Goal: Task Accomplishment & Management: Manage account settings

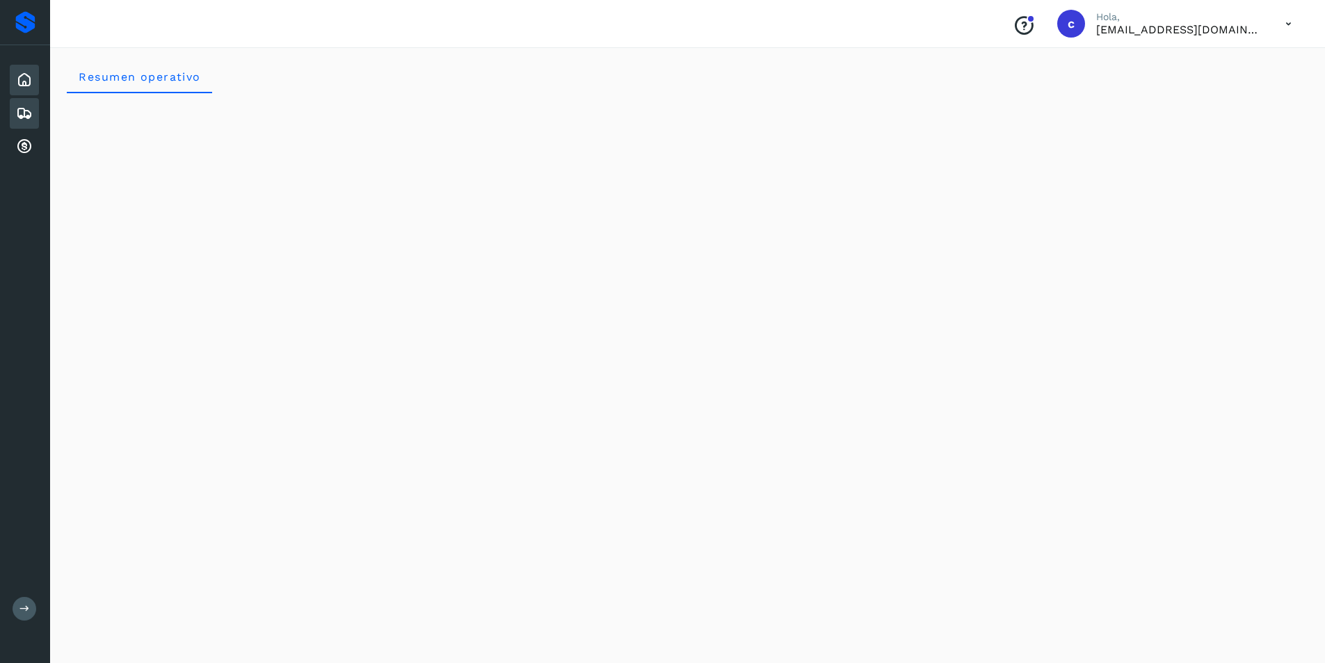
click at [25, 110] on icon at bounding box center [24, 113] width 17 height 17
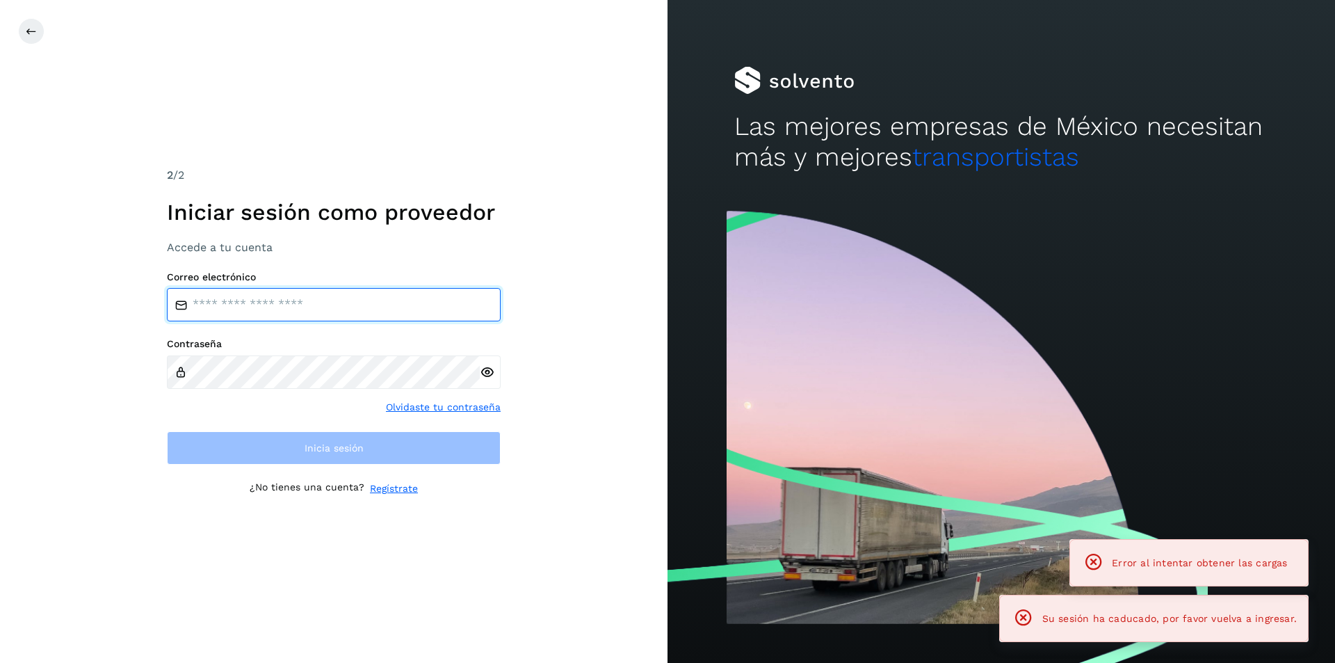
type input "**********"
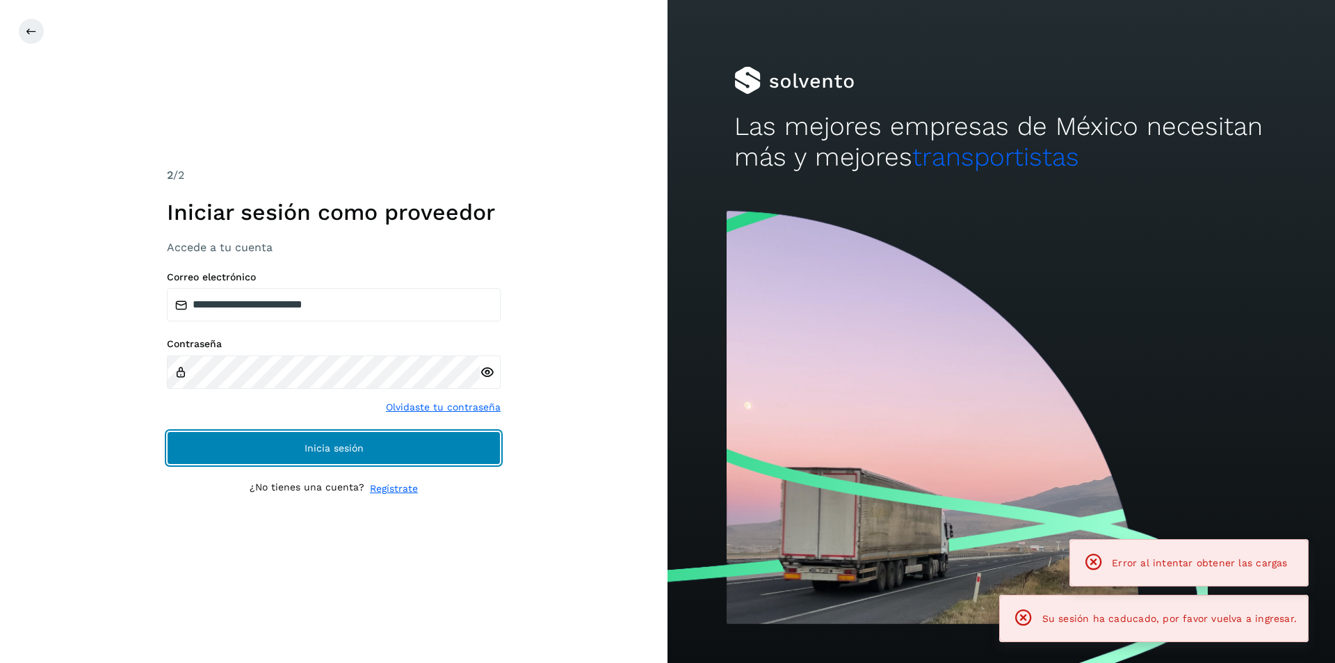
click at [391, 451] on button "Inicia sesión" at bounding box center [334, 447] width 334 height 33
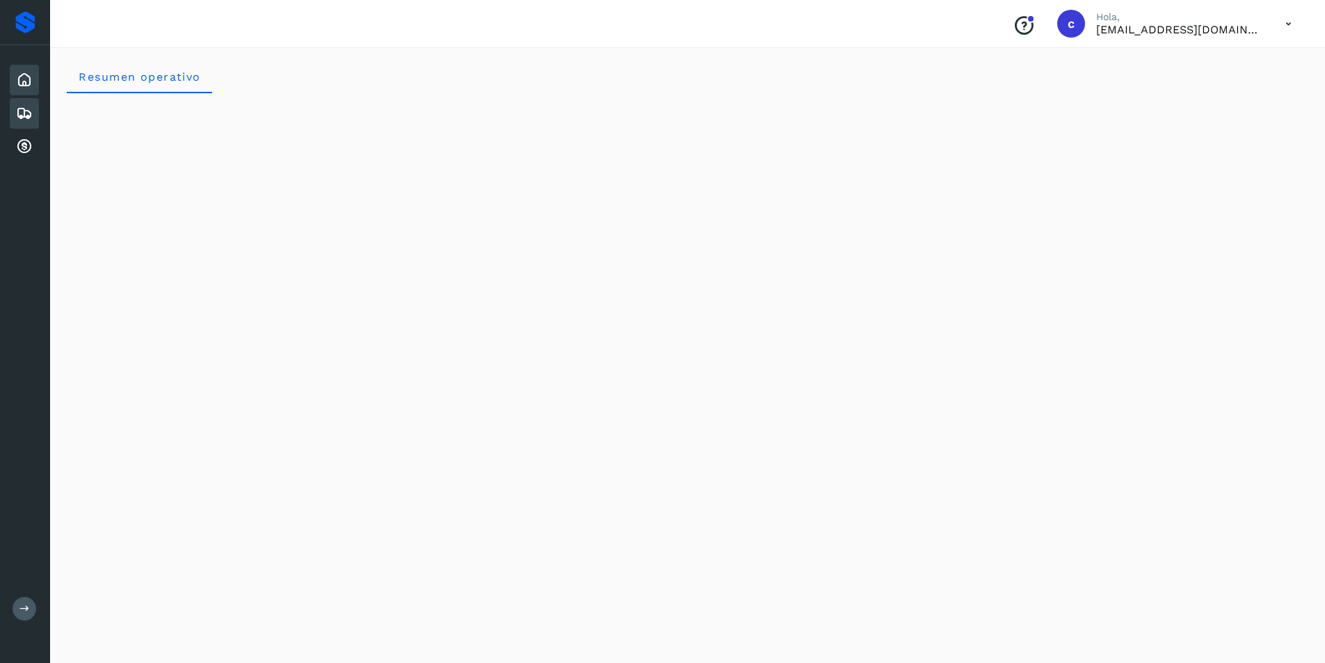
click at [26, 120] on icon at bounding box center [24, 113] width 17 height 17
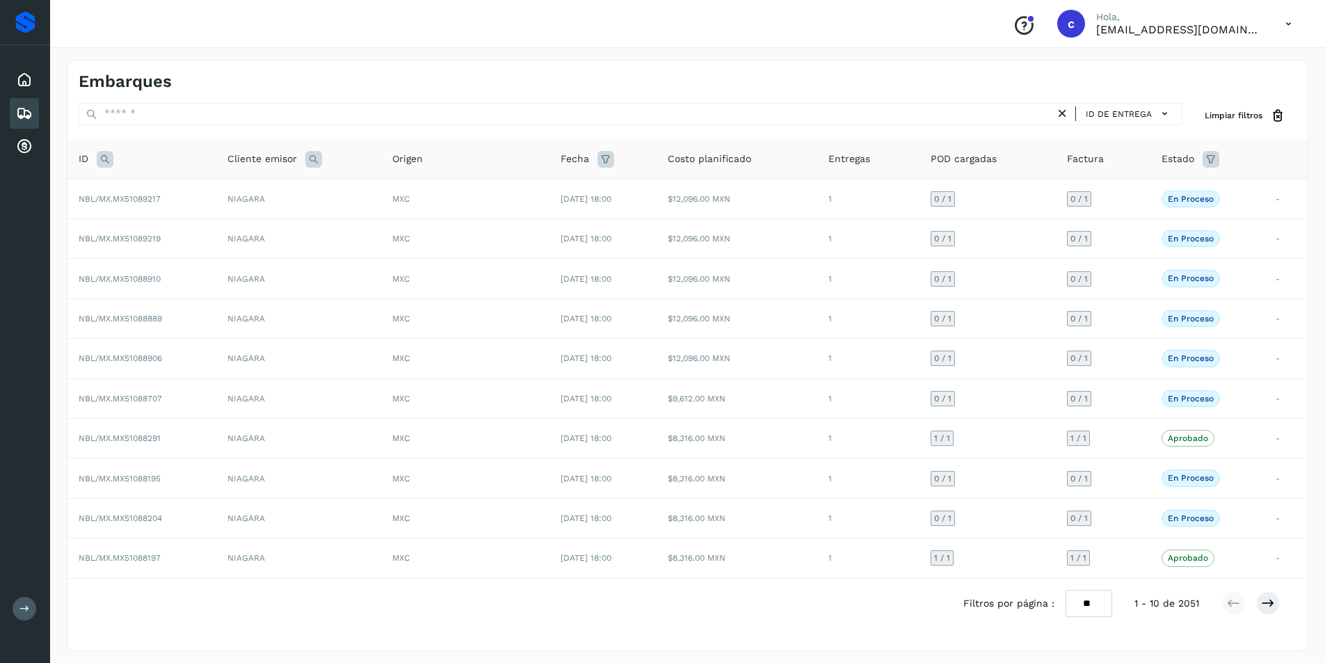
click at [101, 160] on icon at bounding box center [105, 159] width 17 height 17
click at [149, 191] on input "text" at bounding box center [196, 194] width 171 height 22
type input "********"
click at [209, 225] on button "Buscar" at bounding box center [233, 228] width 99 height 25
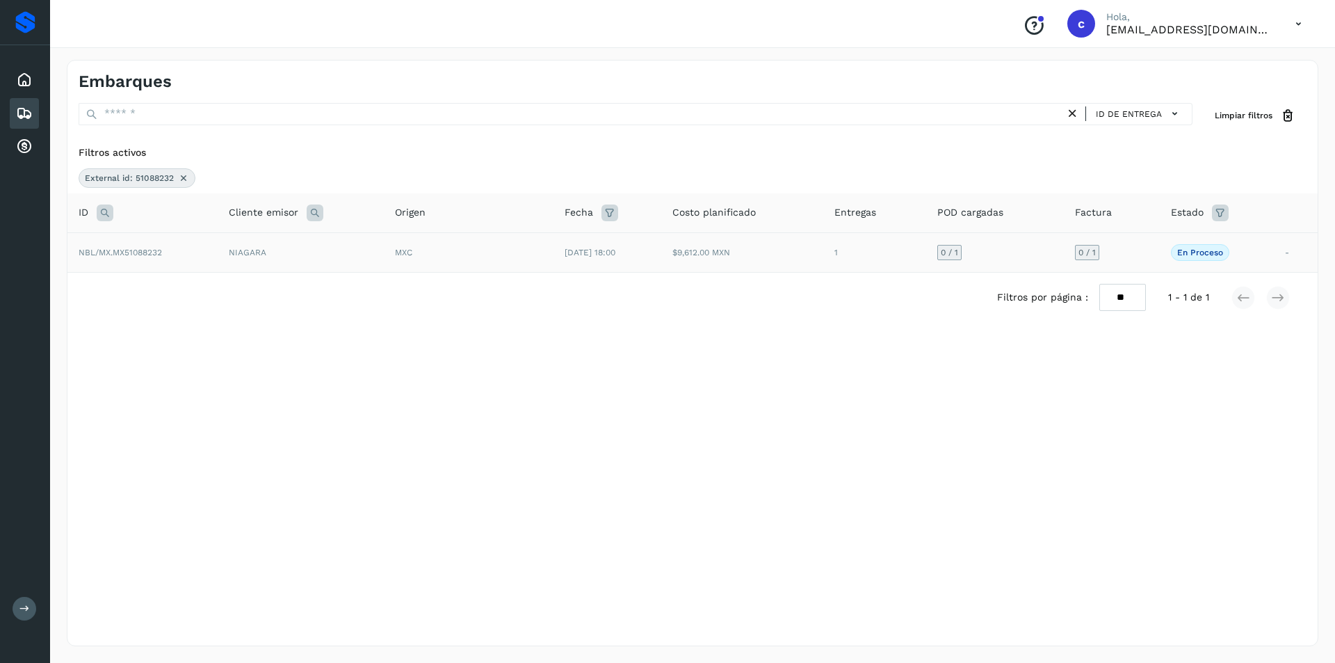
click at [540, 257] on td "MXC" at bounding box center [469, 252] width 170 height 40
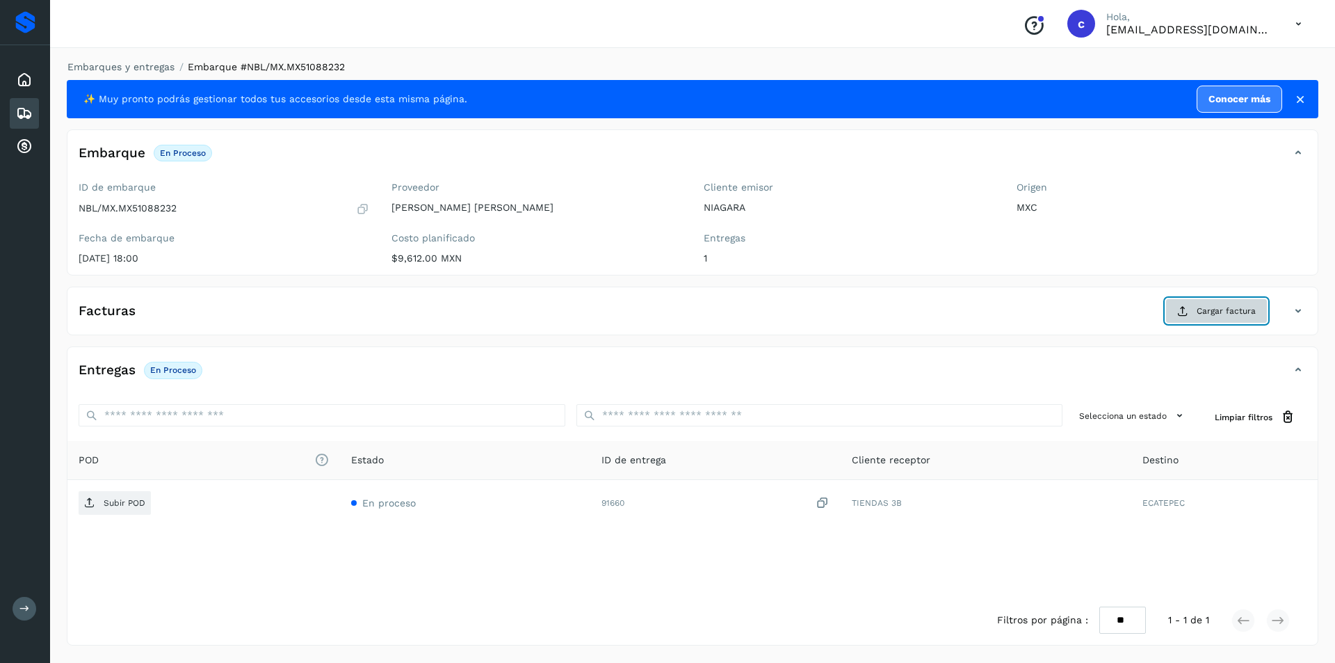
click at [1200, 310] on span "Cargar factura" at bounding box center [1226, 311] width 59 height 13
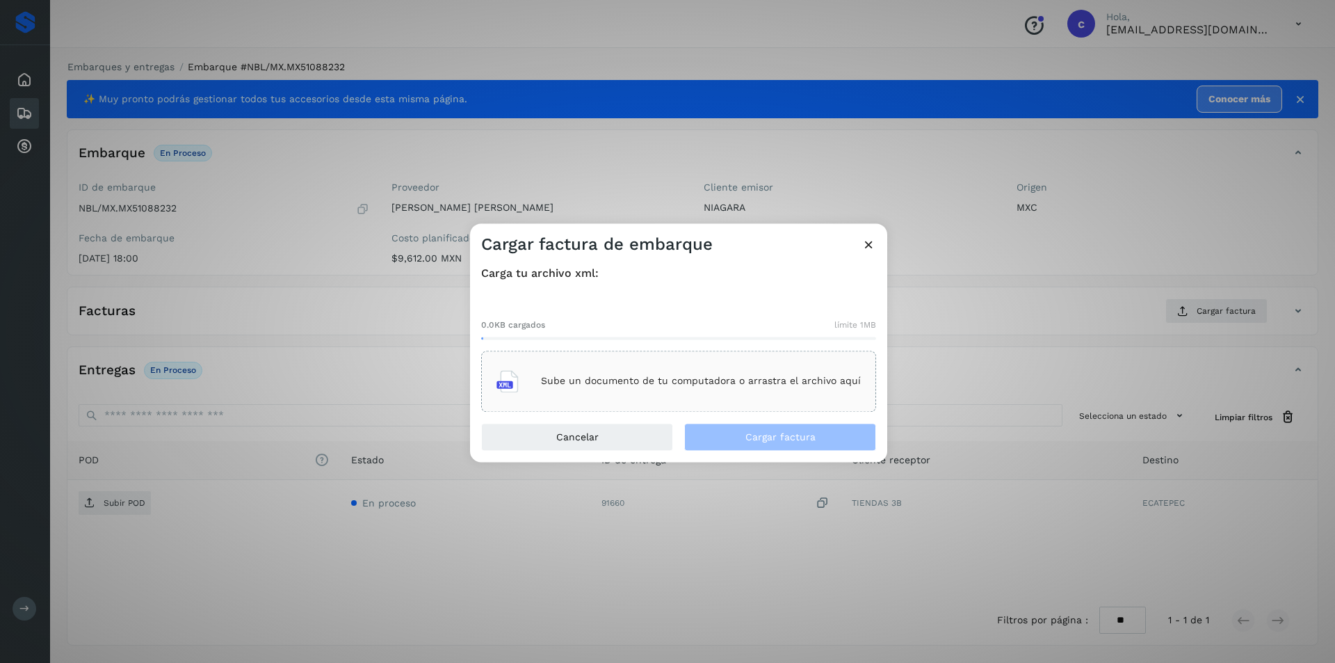
click at [649, 348] on div "0.0KB cargados límite 1MB Sube un documento de tu computadora o arrastra el arc…" at bounding box center [678, 353] width 395 height 115
click at [640, 371] on div "Sube un documento de tu computadora o arrastra el archivo aquí" at bounding box center [678, 381] width 364 height 38
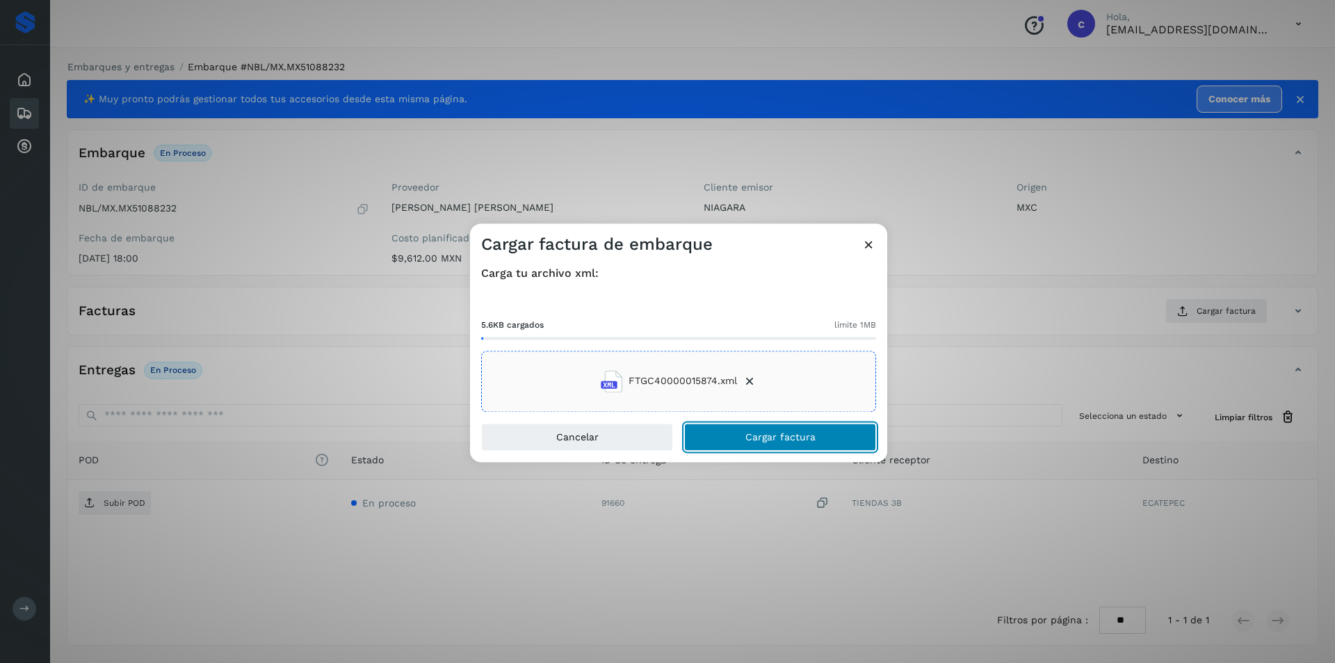
click at [773, 432] on span "Cargar factura" at bounding box center [780, 437] width 70 height 10
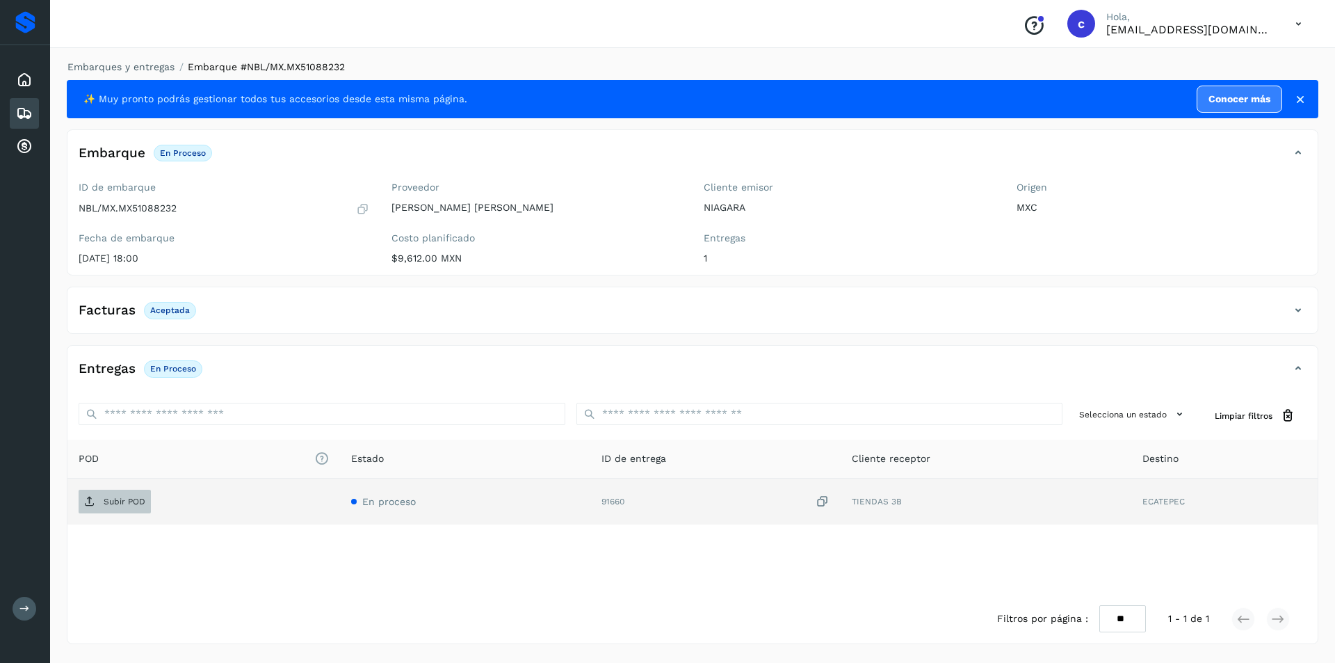
click at [127, 512] on span "Subir POD" at bounding box center [115, 501] width 72 height 22
click at [111, 511] on span "PDF" at bounding box center [102, 501] width 47 height 22
click at [109, 496] on p "PDF" at bounding box center [112, 501] width 16 height 10
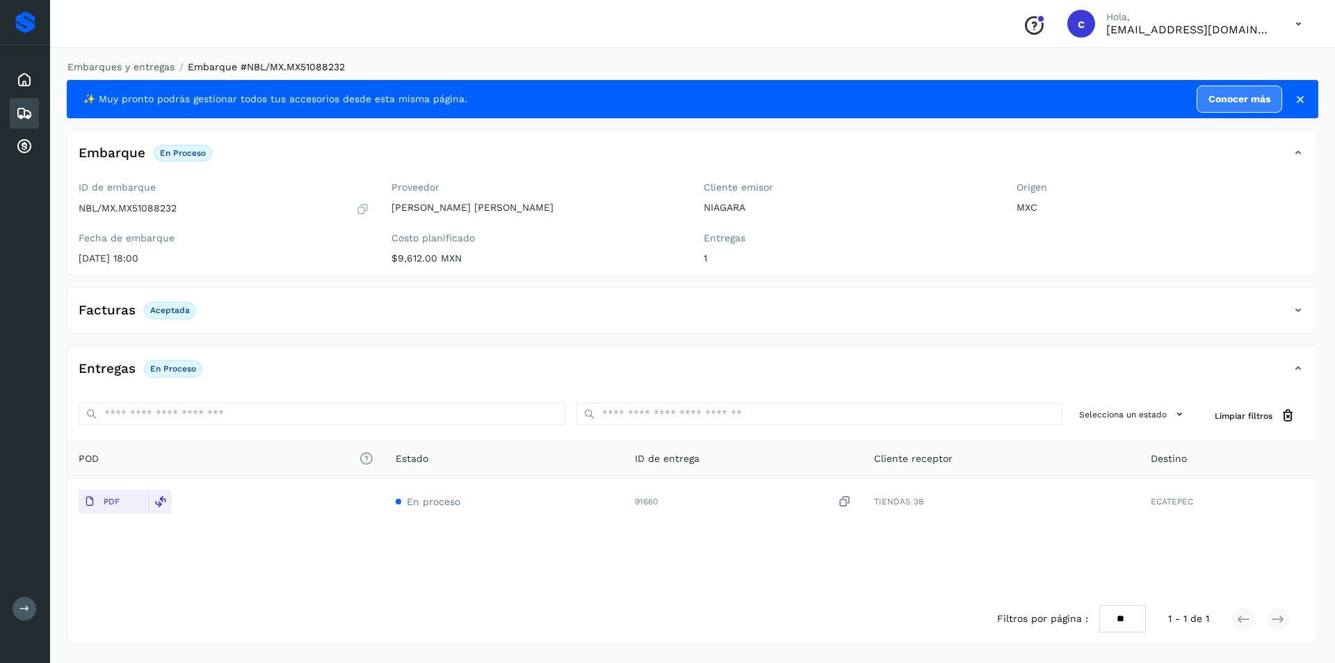
click at [23, 111] on icon at bounding box center [24, 113] width 17 height 17
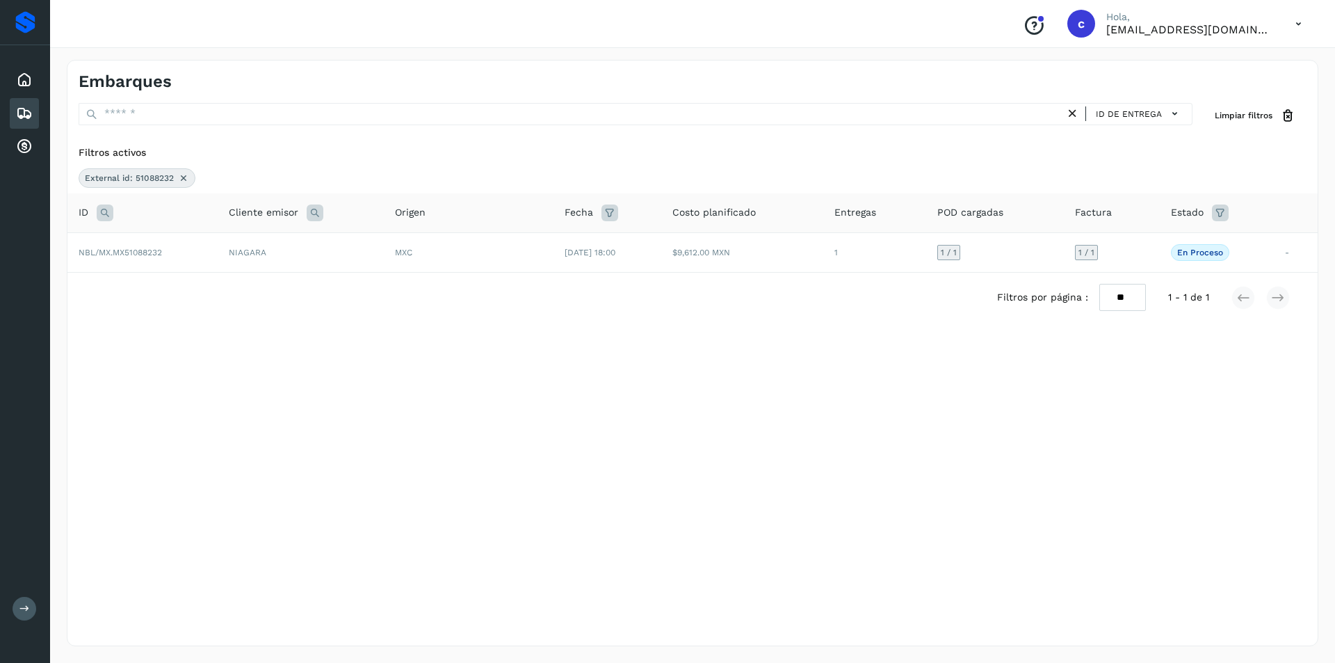
click at [182, 172] on icon at bounding box center [183, 177] width 11 height 11
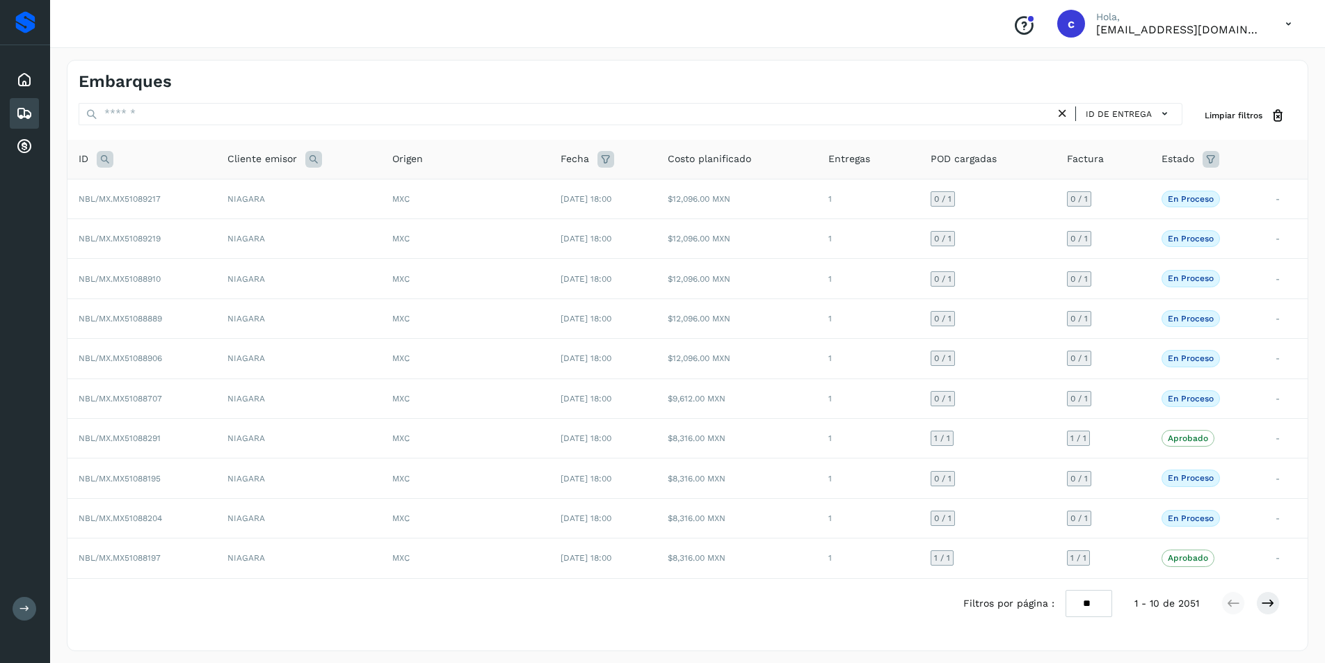
click at [106, 157] on icon at bounding box center [105, 159] width 17 height 17
click at [196, 194] on input "text" at bounding box center [196, 194] width 171 height 22
type input "********"
click at [212, 232] on button "Buscar" at bounding box center [233, 228] width 99 height 25
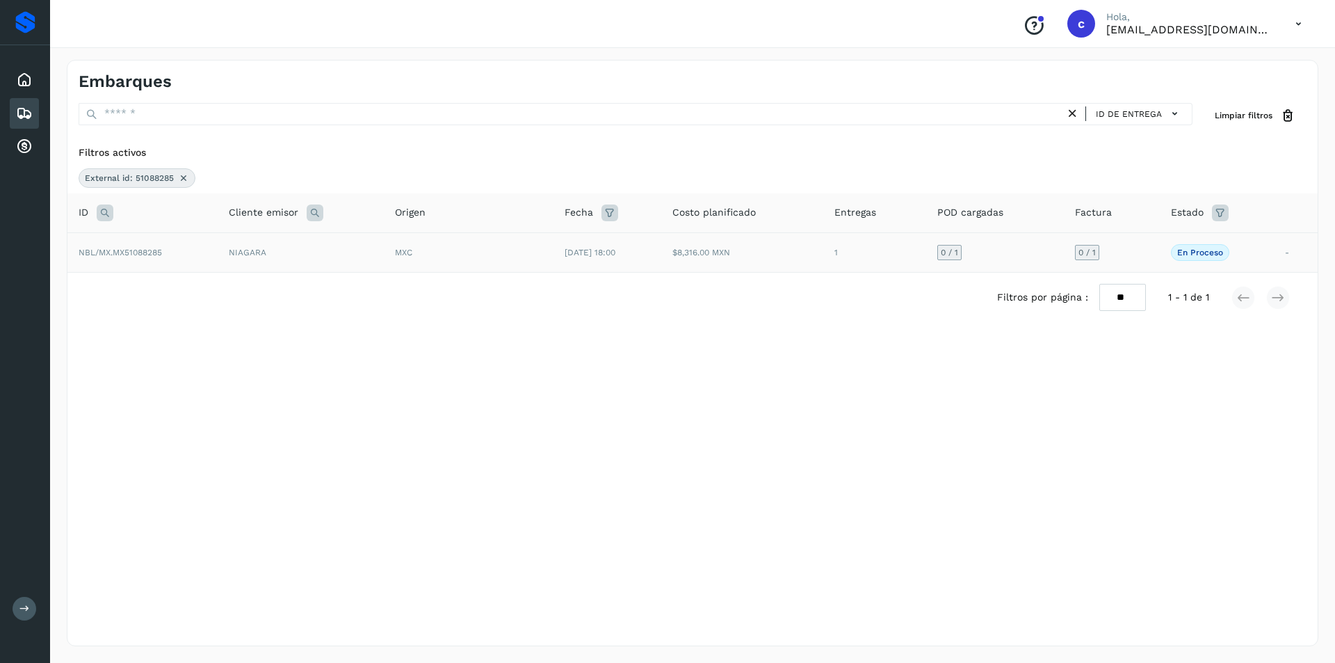
click at [1108, 257] on td "0 / 1" at bounding box center [1112, 252] width 96 height 40
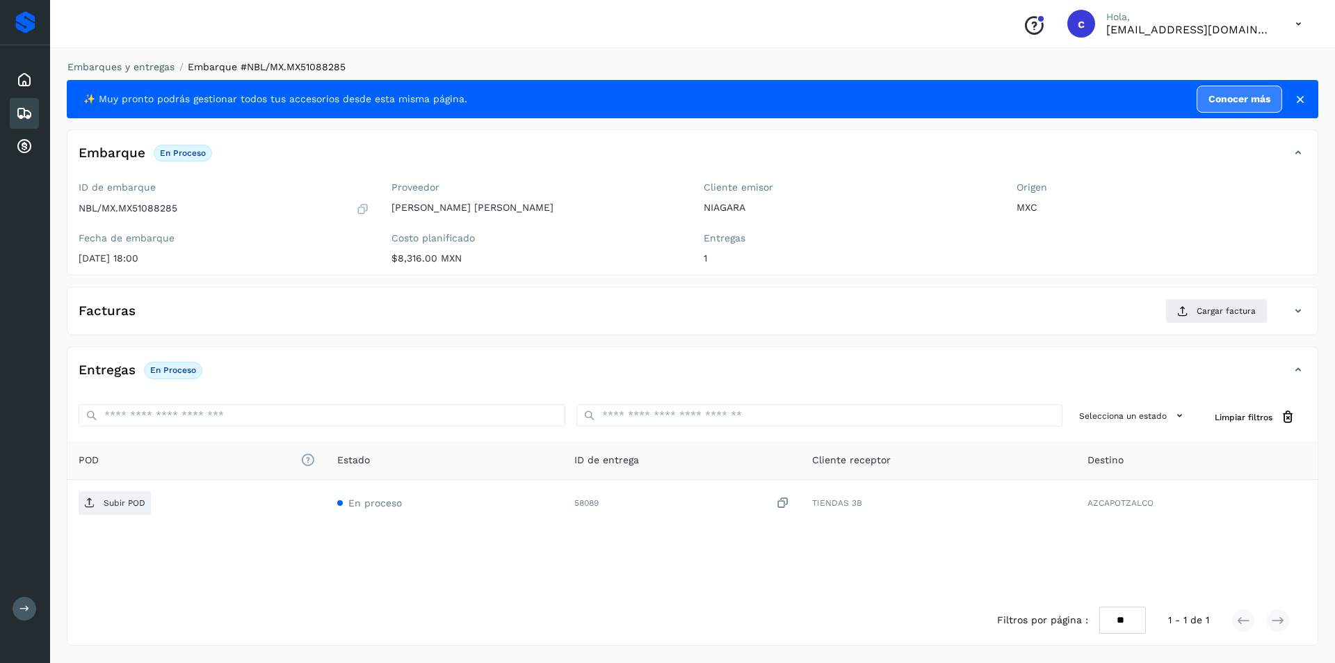
click at [1193, 327] on div "Facturas Cargar factura" at bounding box center [692, 316] width 1250 height 36
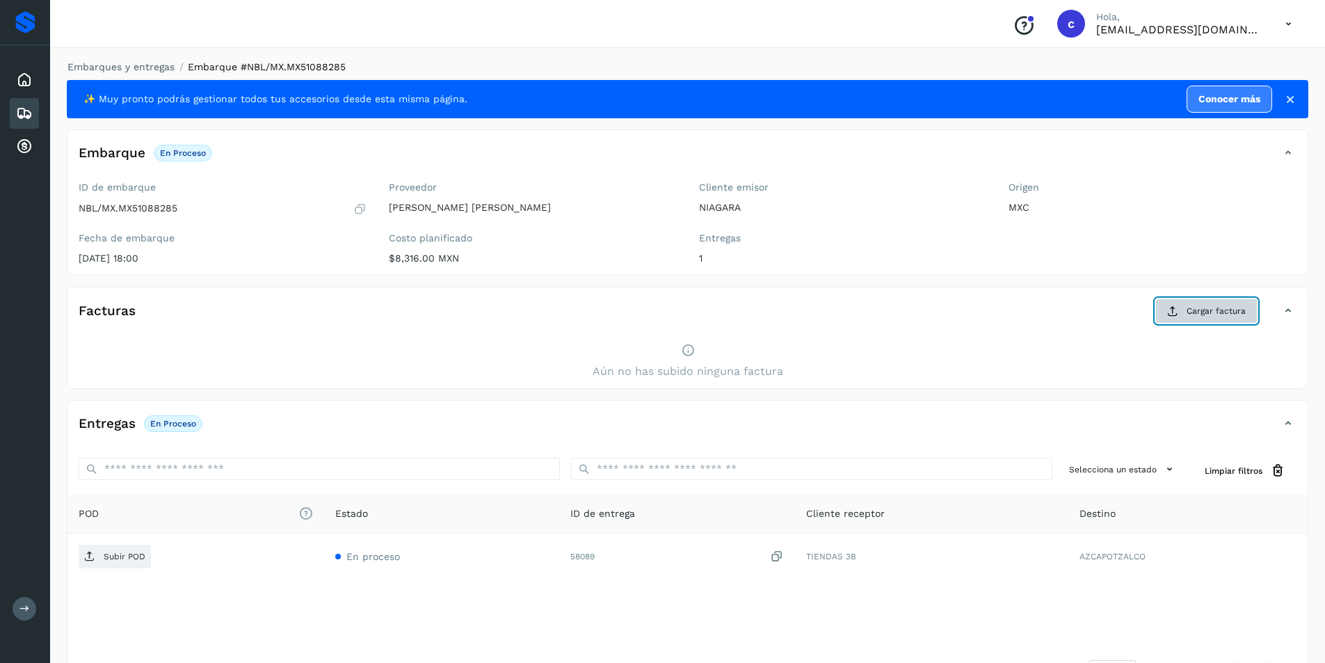
click at [1195, 320] on button "Cargar factura" at bounding box center [1206, 310] width 102 height 25
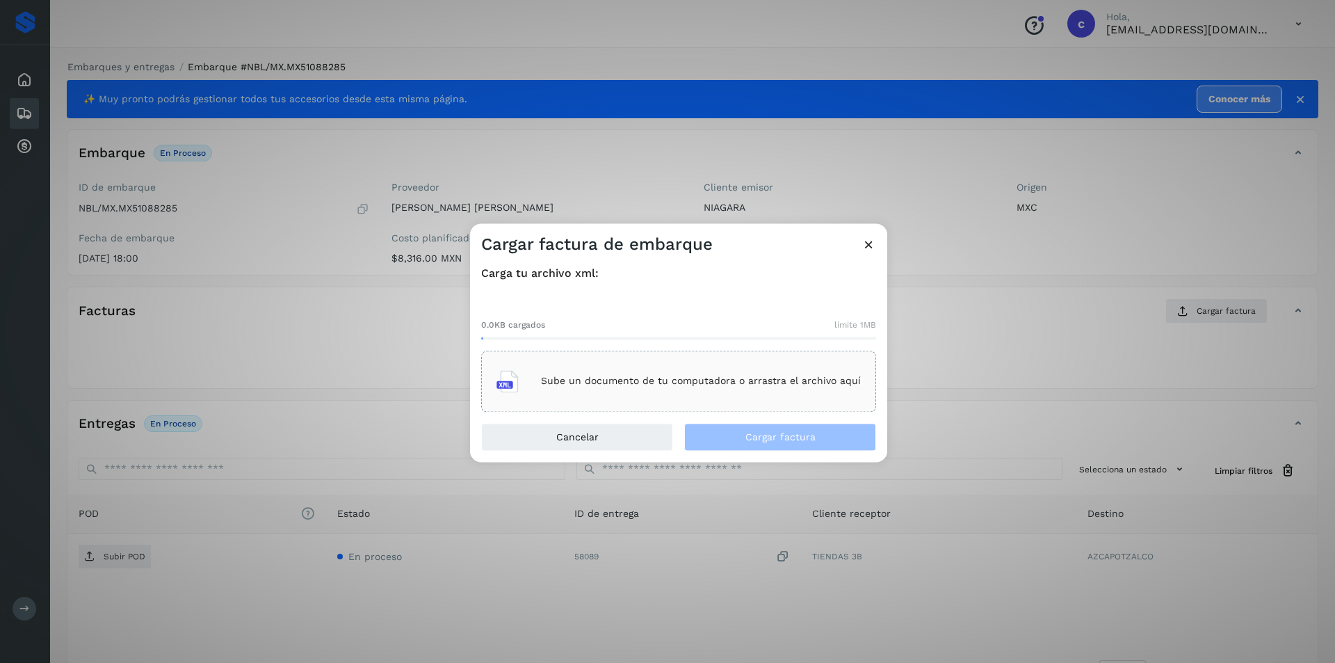
click at [630, 378] on p "Sube un documento de tu computadora o arrastra el archivo aquí" at bounding box center [701, 381] width 320 height 12
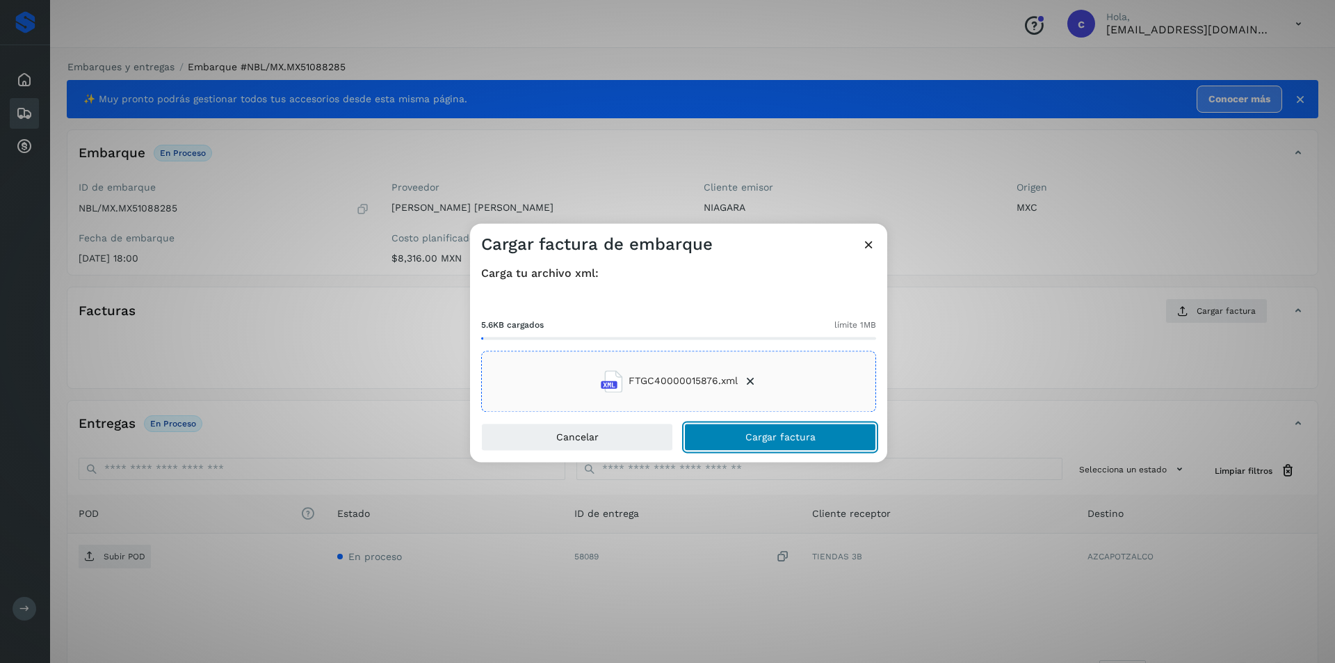
click at [852, 440] on button "Cargar factura" at bounding box center [780, 437] width 192 height 28
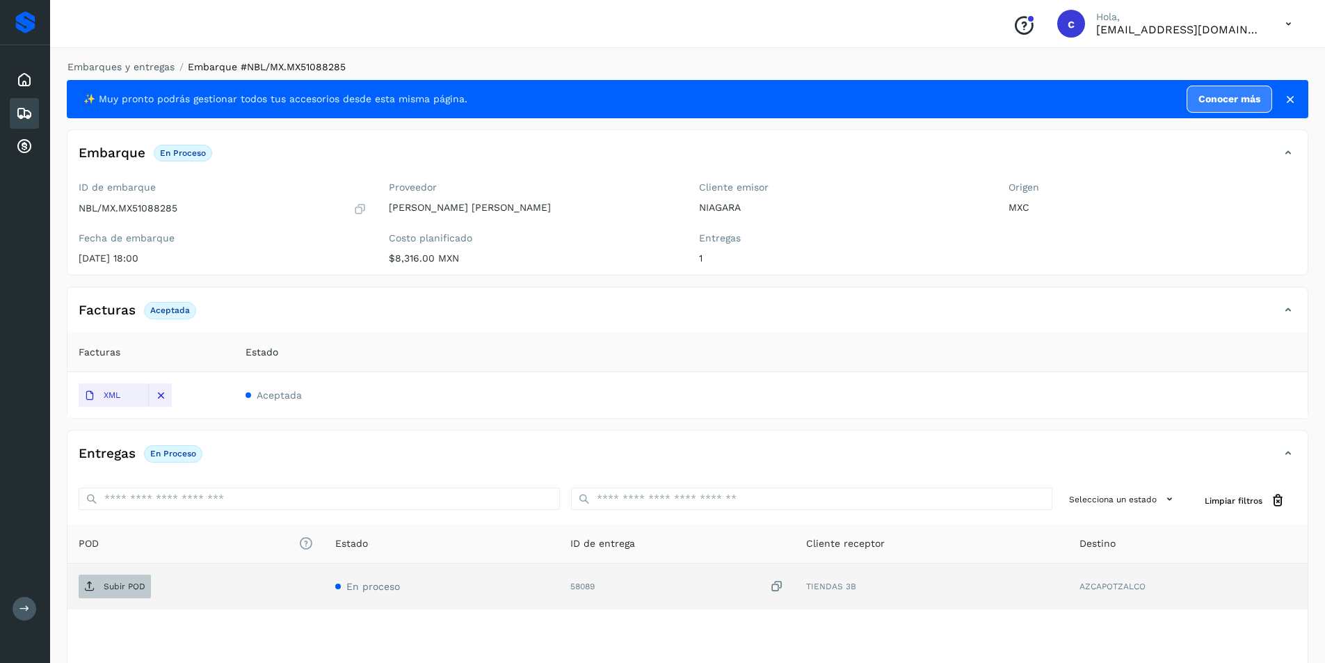
click at [98, 583] on span "Subir POD" at bounding box center [115, 586] width 72 height 22
click at [86, 574] on button "PDF" at bounding box center [114, 586] width 70 height 24
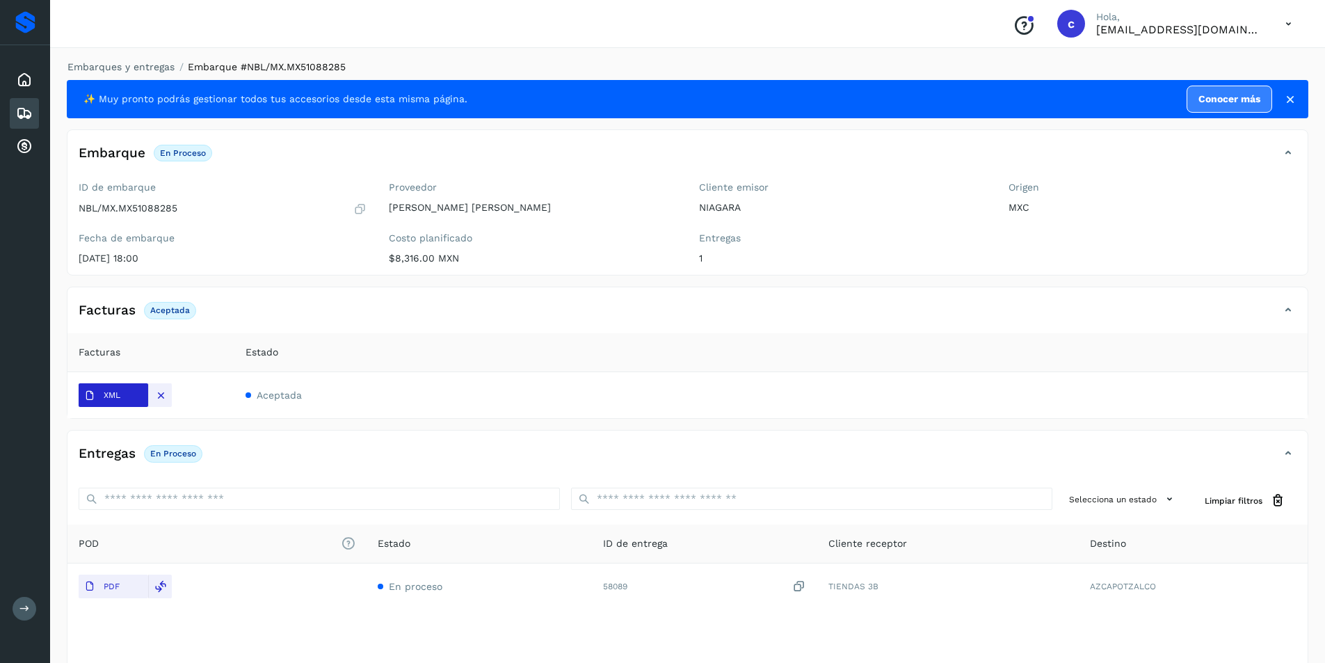
click at [122, 394] on span "XML" at bounding box center [102, 395] width 47 height 22
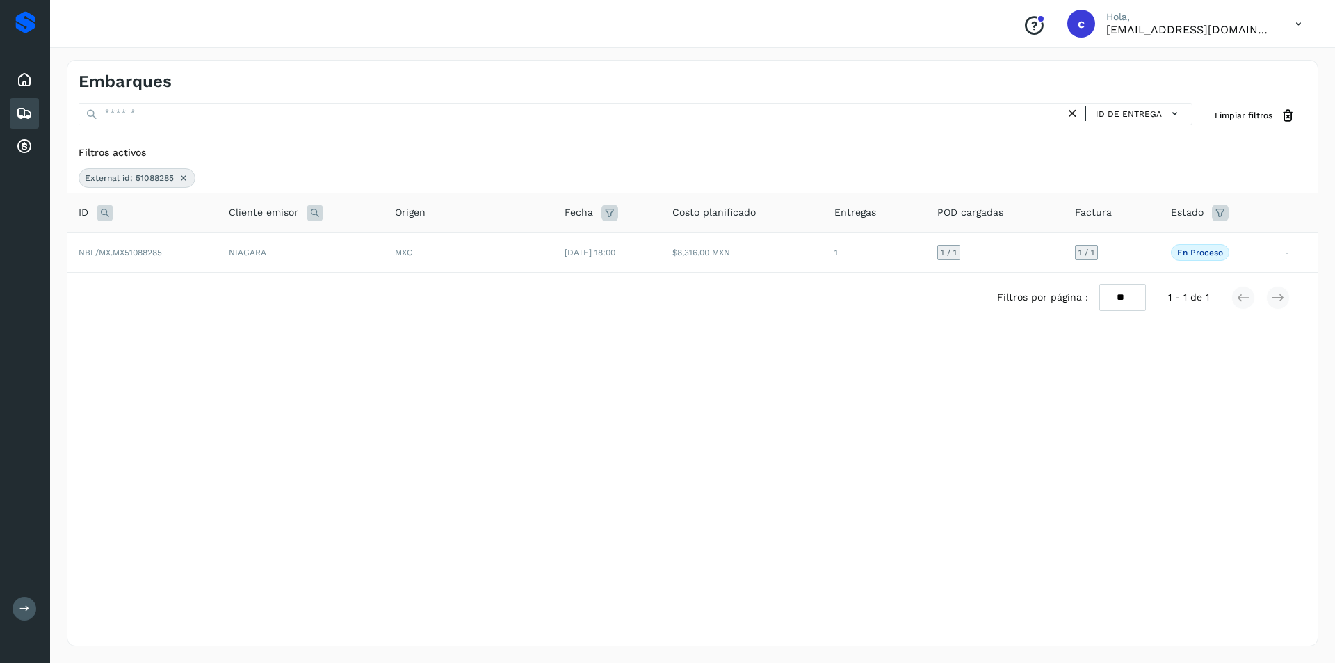
click at [1072, 118] on icon at bounding box center [1072, 113] width 15 height 15
click at [1088, 104] on div "ID de entrega" at bounding box center [1133, 114] width 106 height 20
click at [178, 176] on icon at bounding box center [183, 177] width 11 height 11
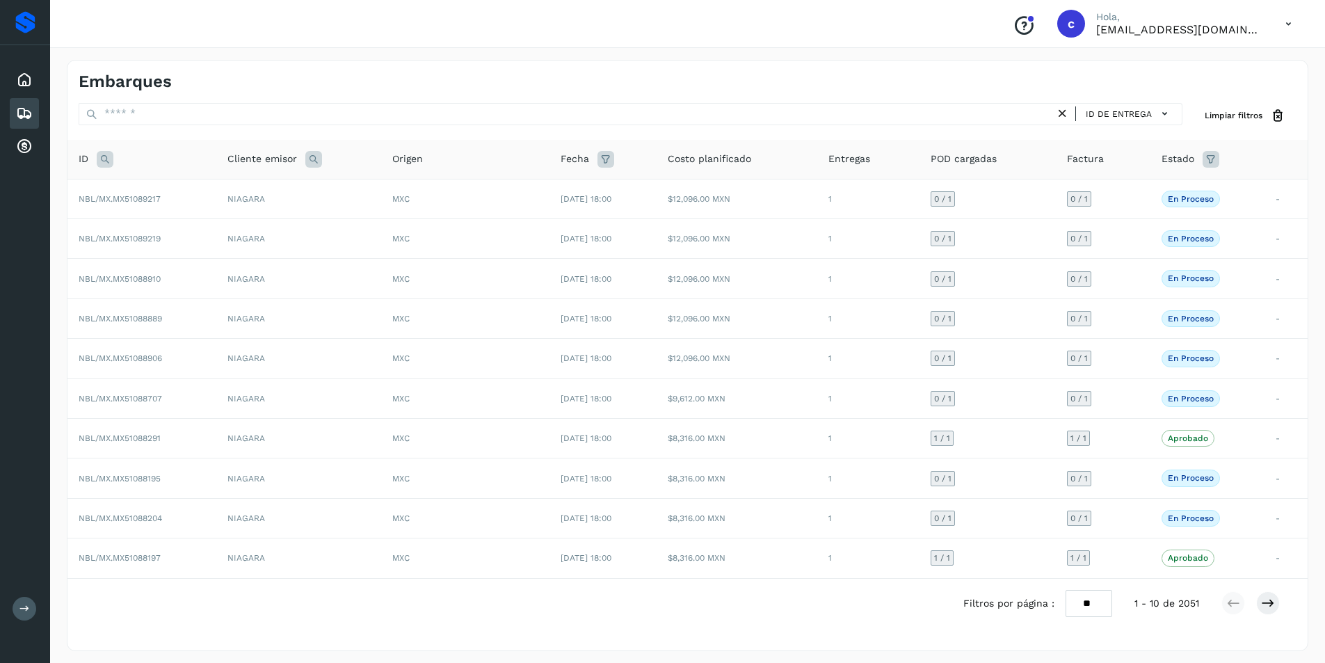
click at [110, 158] on icon at bounding box center [105, 159] width 17 height 17
click at [172, 195] on input "text" at bounding box center [196, 194] width 171 height 22
type input "********"
click at [197, 225] on button "Buscar" at bounding box center [233, 228] width 99 height 25
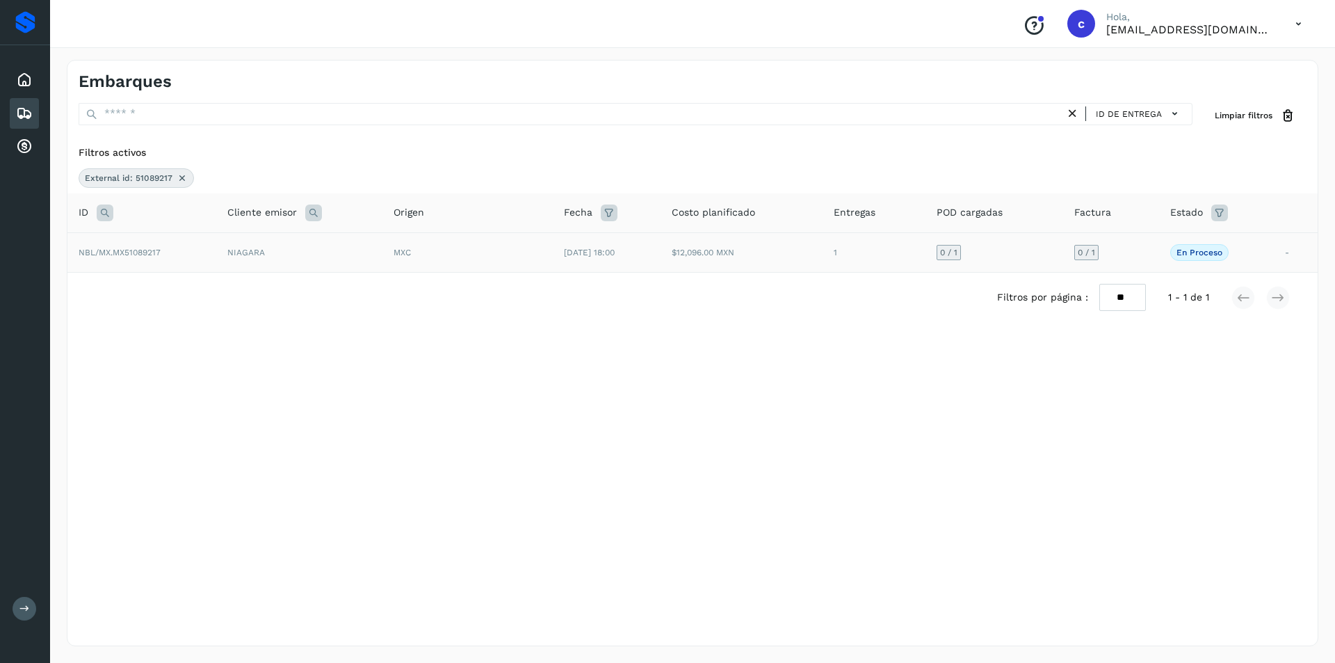
click at [152, 248] on span "NBL/MX.MX51089217" at bounding box center [120, 253] width 82 height 10
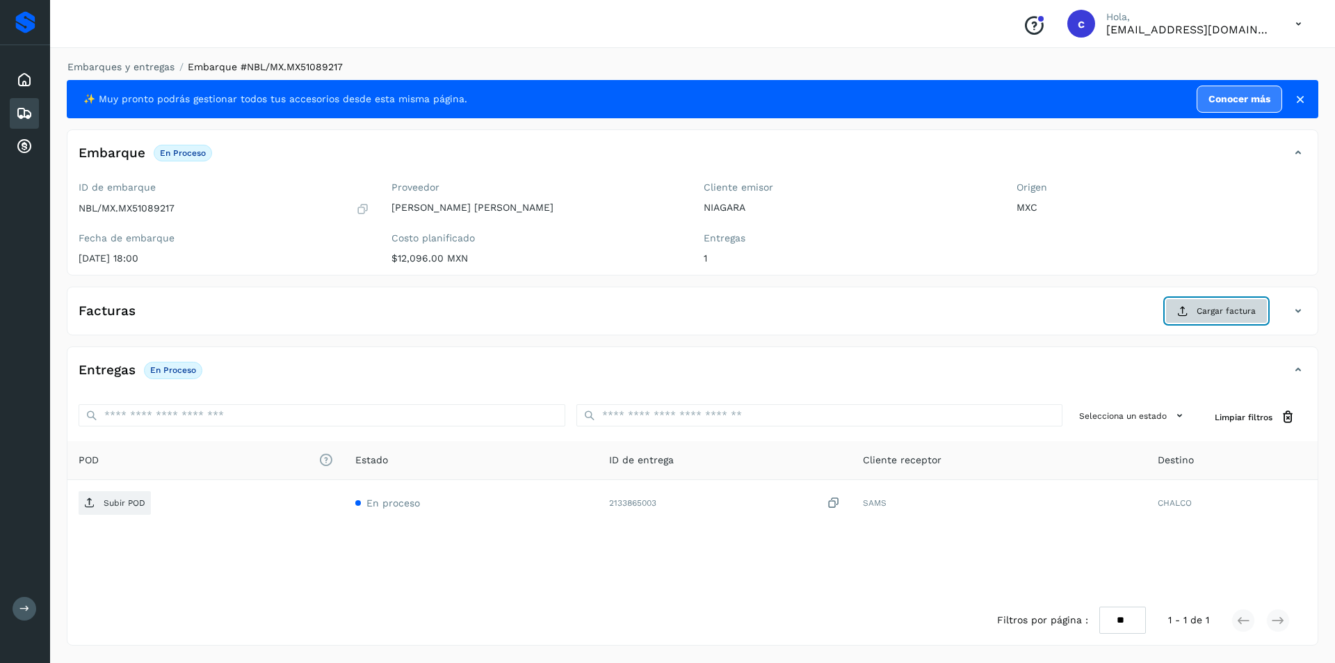
click at [1216, 312] on span "Cargar factura" at bounding box center [1226, 311] width 59 height 13
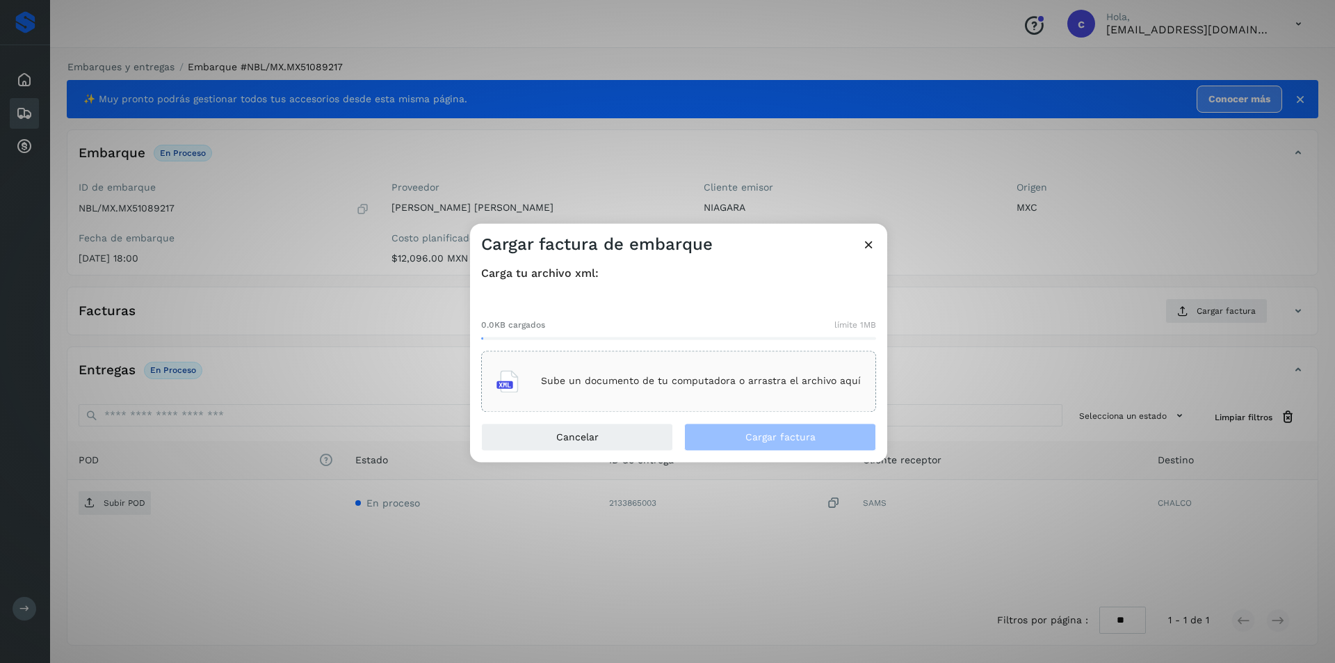
click at [772, 359] on div "Sube un documento de tu computadora o arrastra el archivo aquí" at bounding box center [678, 380] width 395 height 61
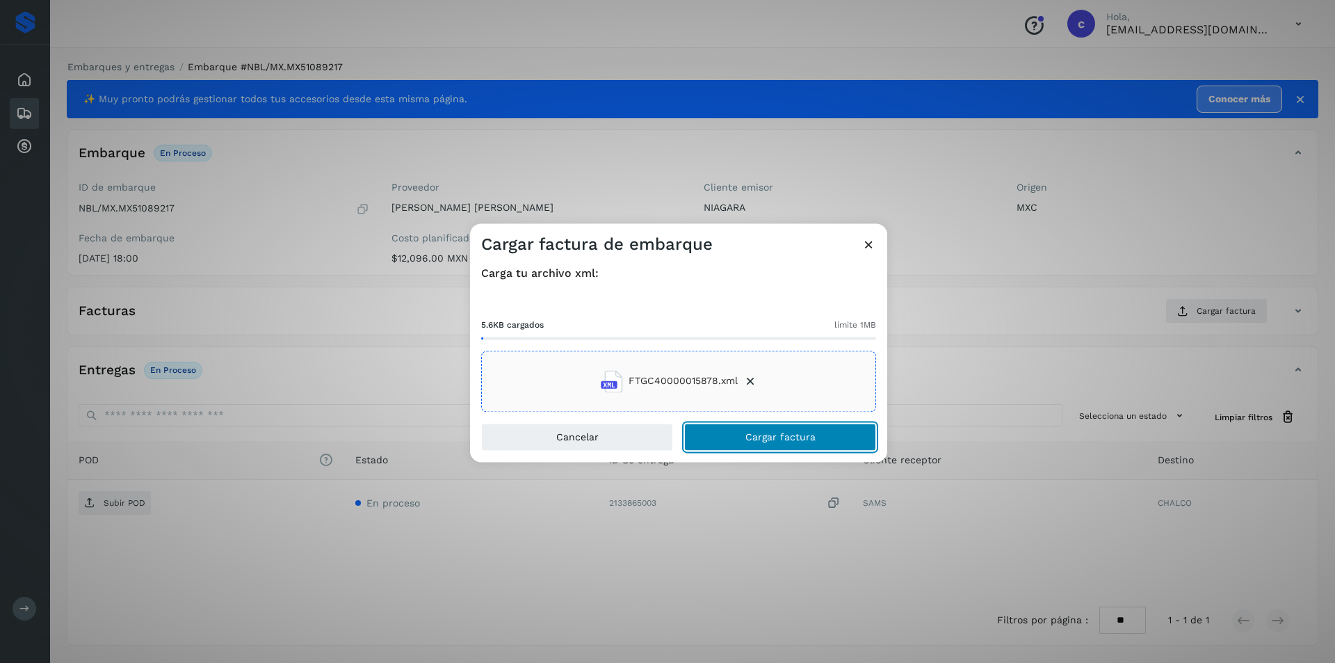
click at [811, 435] on span "Cargar factura" at bounding box center [780, 437] width 70 height 10
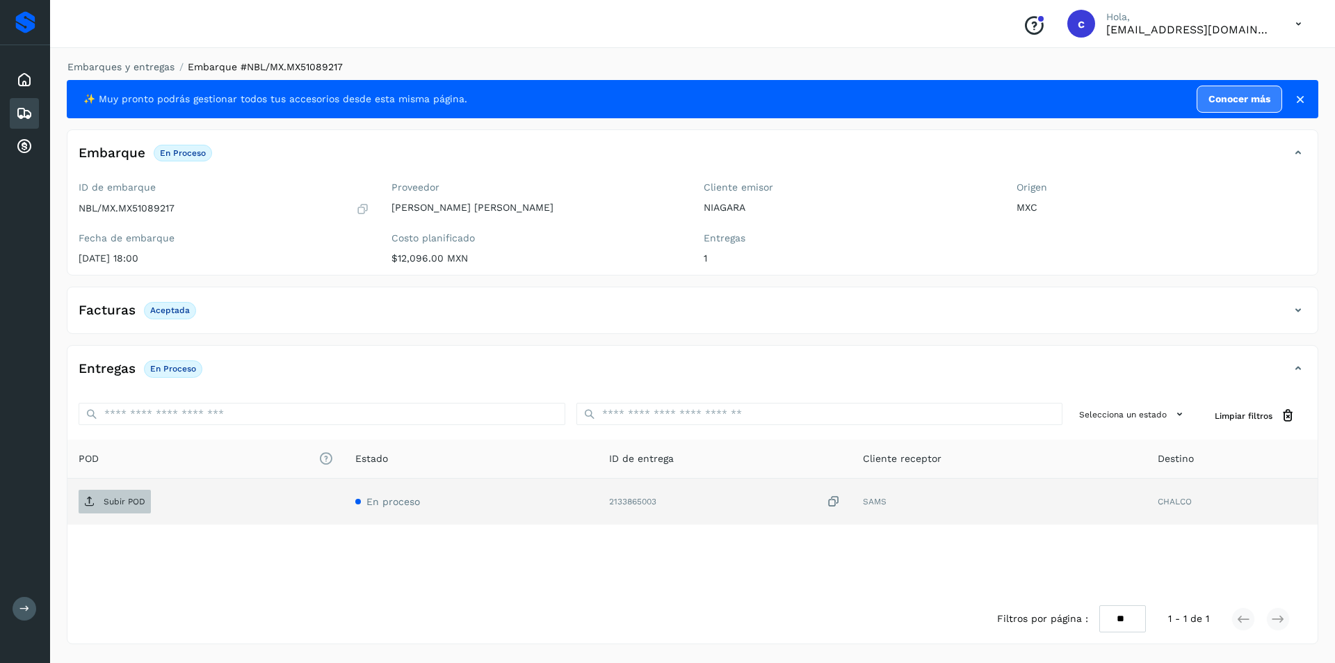
click at [135, 498] on p "Subir POD" at bounding box center [125, 501] width 42 height 10
click at [106, 506] on p "PDF" at bounding box center [112, 501] width 16 height 10
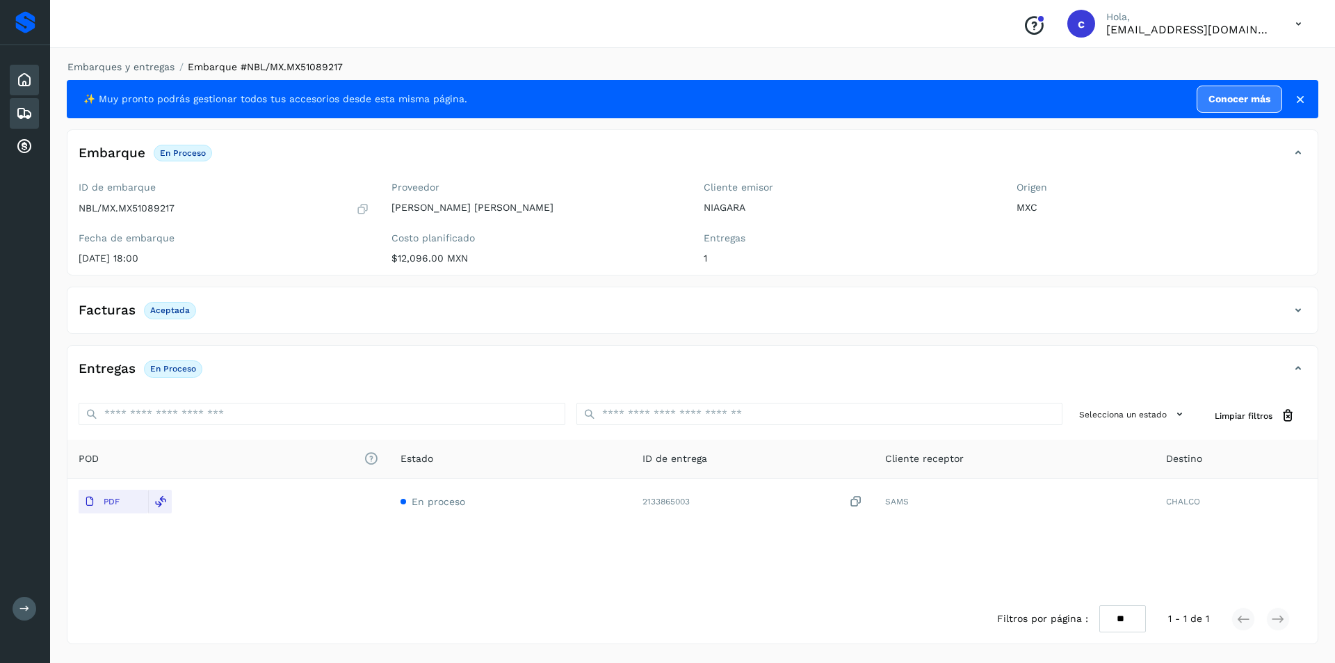
click at [26, 88] on div "Inicio" at bounding box center [24, 80] width 29 height 31
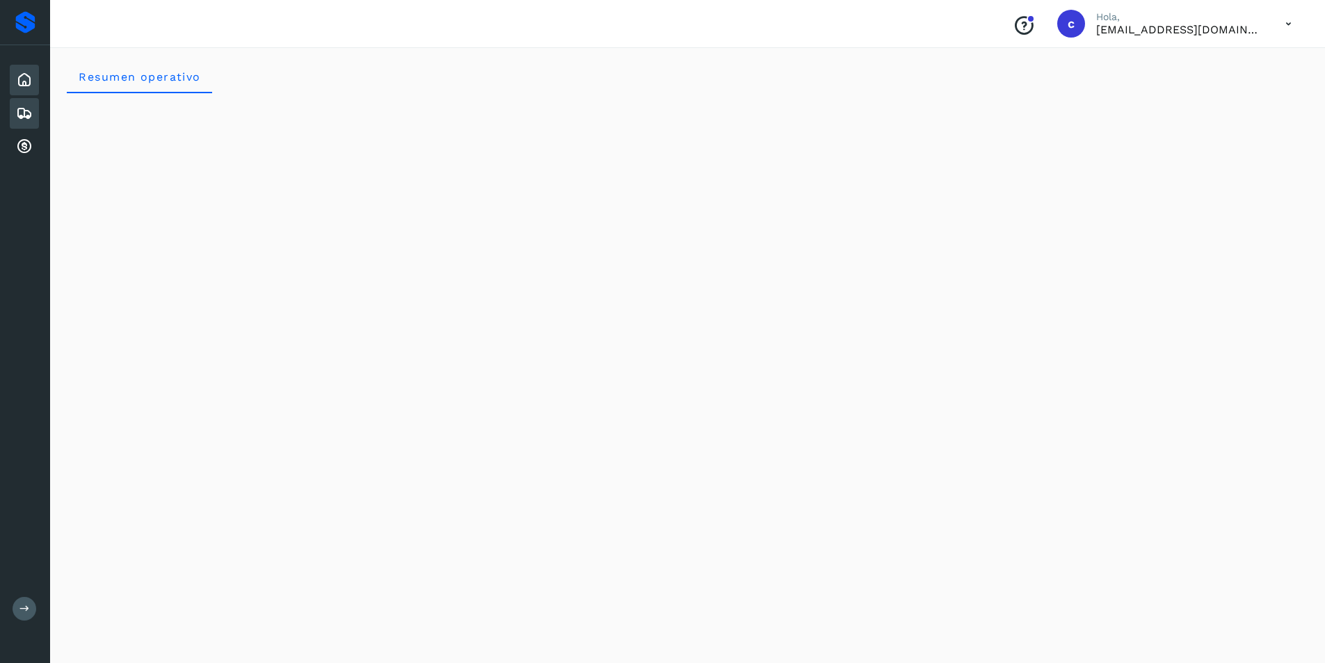
click at [25, 117] on icon at bounding box center [24, 113] width 17 height 17
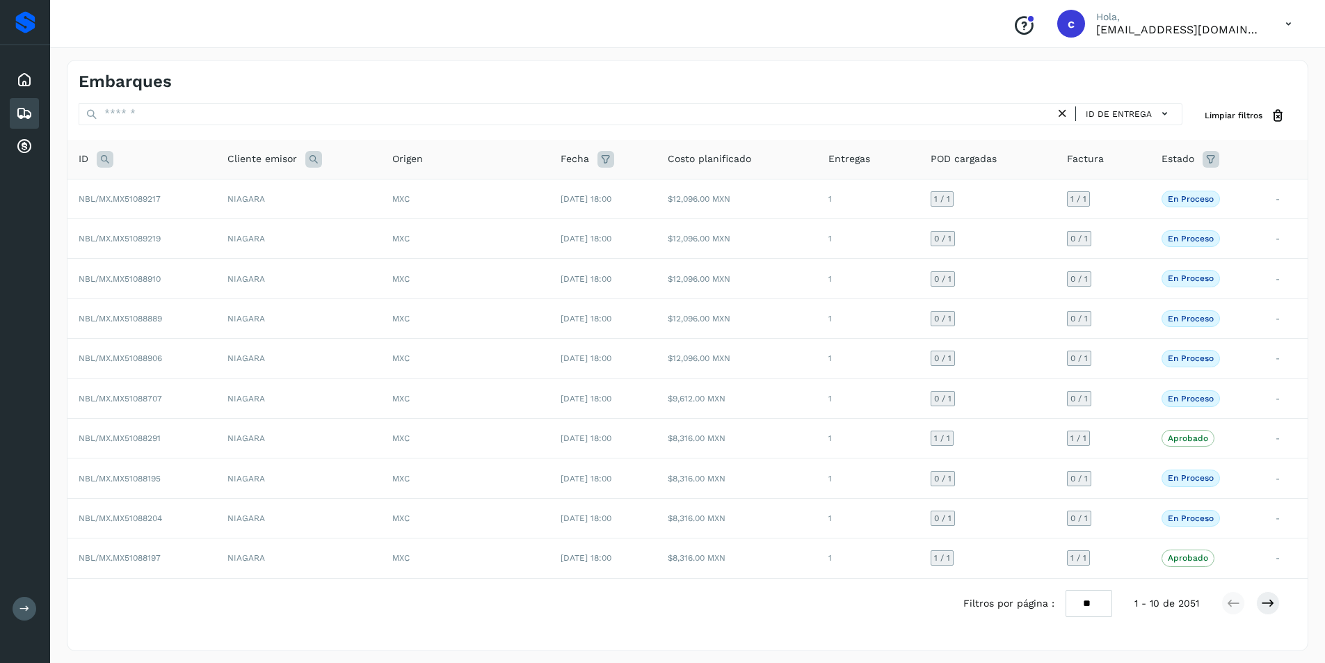
click at [104, 157] on icon at bounding box center [105, 159] width 17 height 17
click at [165, 193] on input "text" at bounding box center [196, 194] width 171 height 22
type input "********"
click at [195, 219] on button "Buscar" at bounding box center [233, 228] width 99 height 25
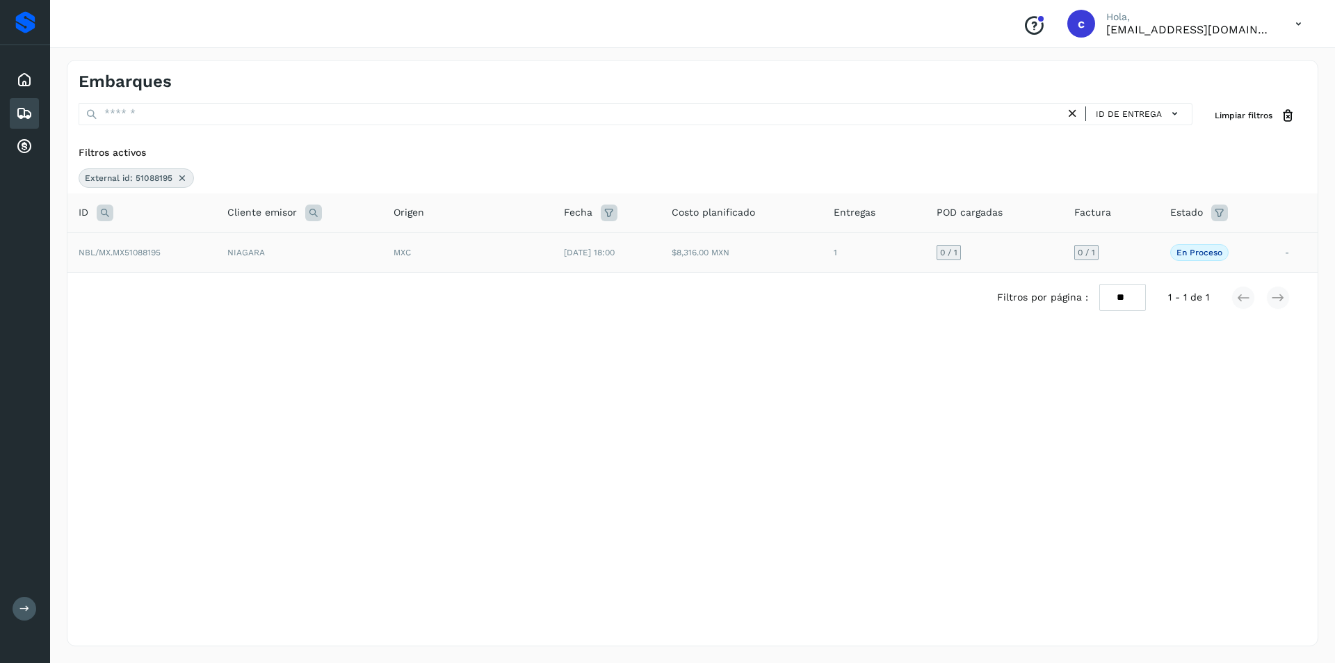
click at [252, 257] on td "NIAGARA" at bounding box center [299, 252] width 166 height 40
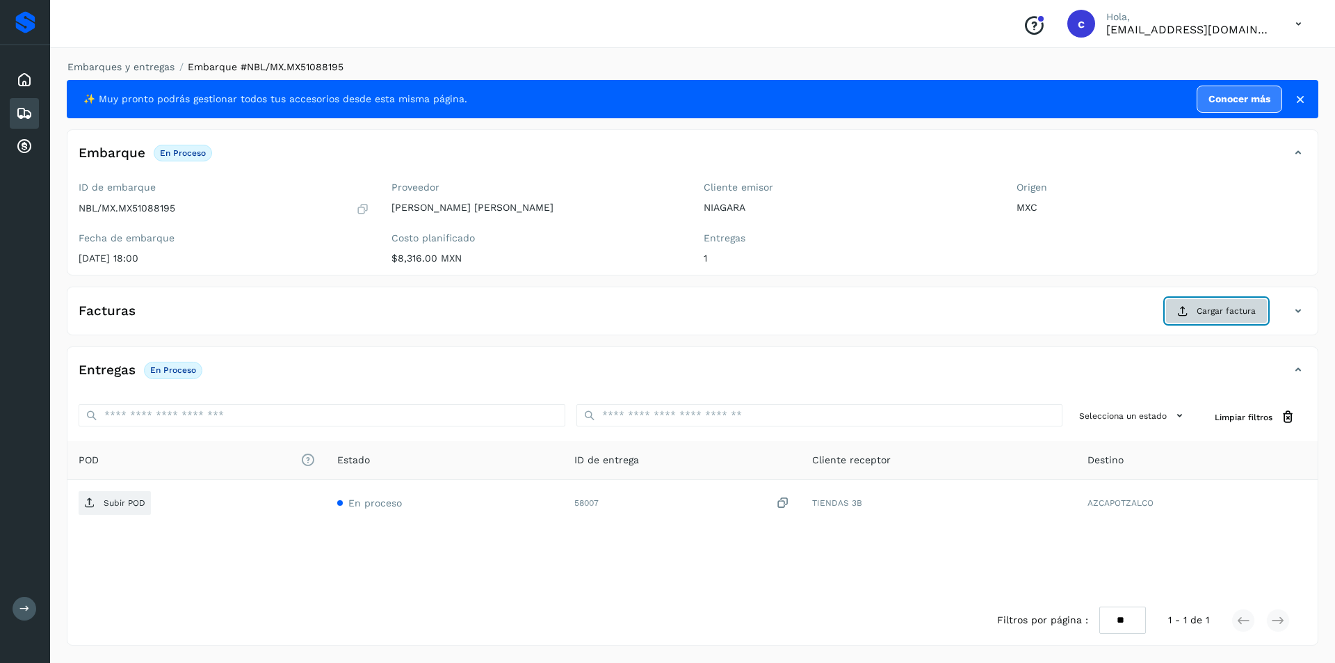
click at [1187, 316] on icon at bounding box center [1182, 310] width 11 height 11
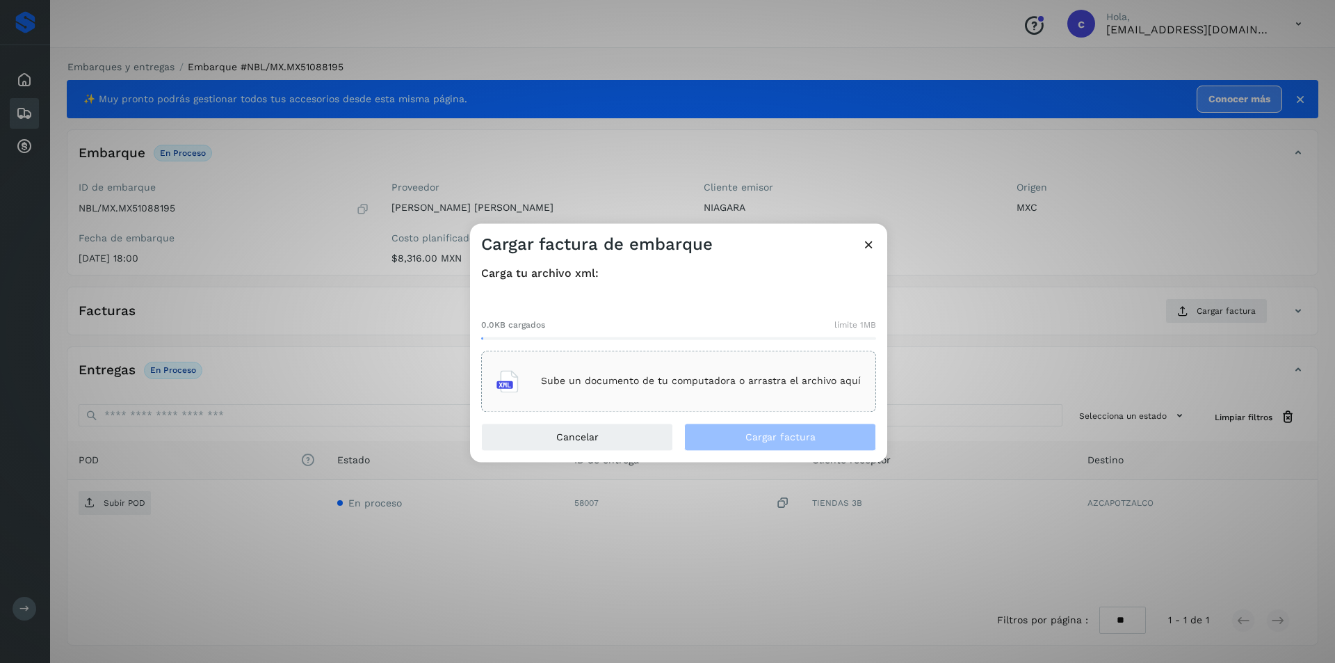
click at [671, 362] on div "Sube un documento de tu computadora o arrastra el archivo aquí" at bounding box center [678, 380] width 395 height 61
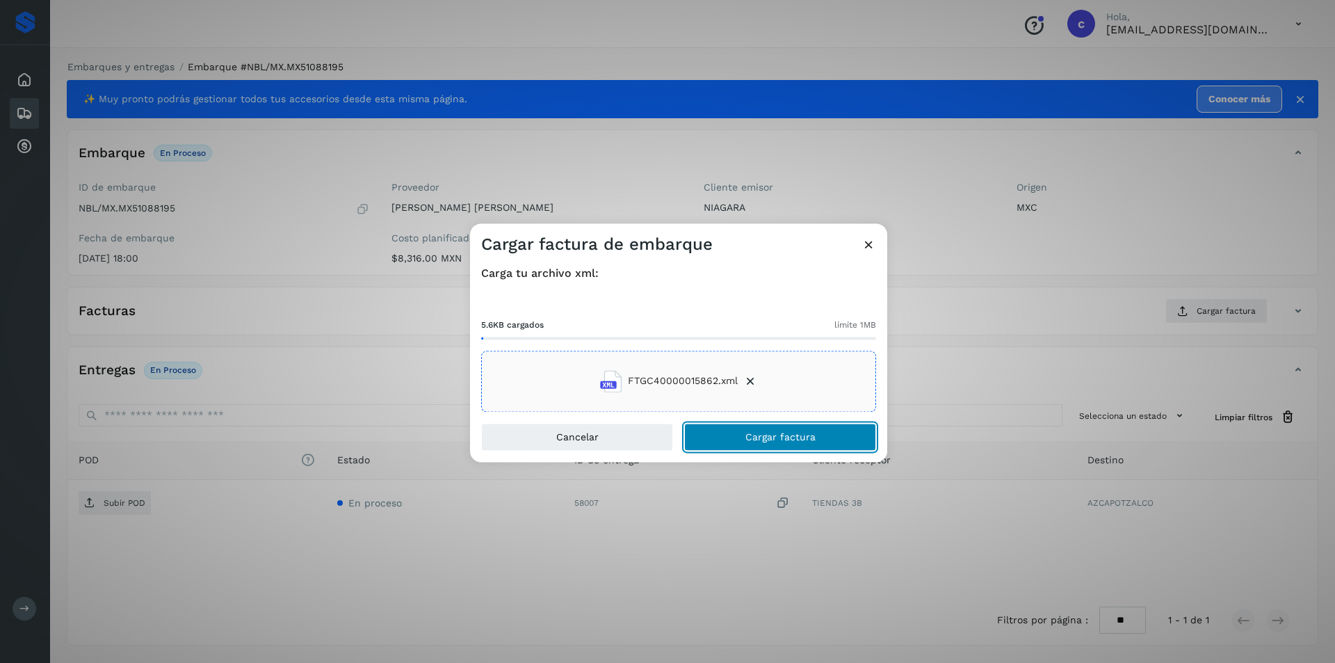
click at [807, 430] on button "Cargar factura" at bounding box center [780, 437] width 192 height 28
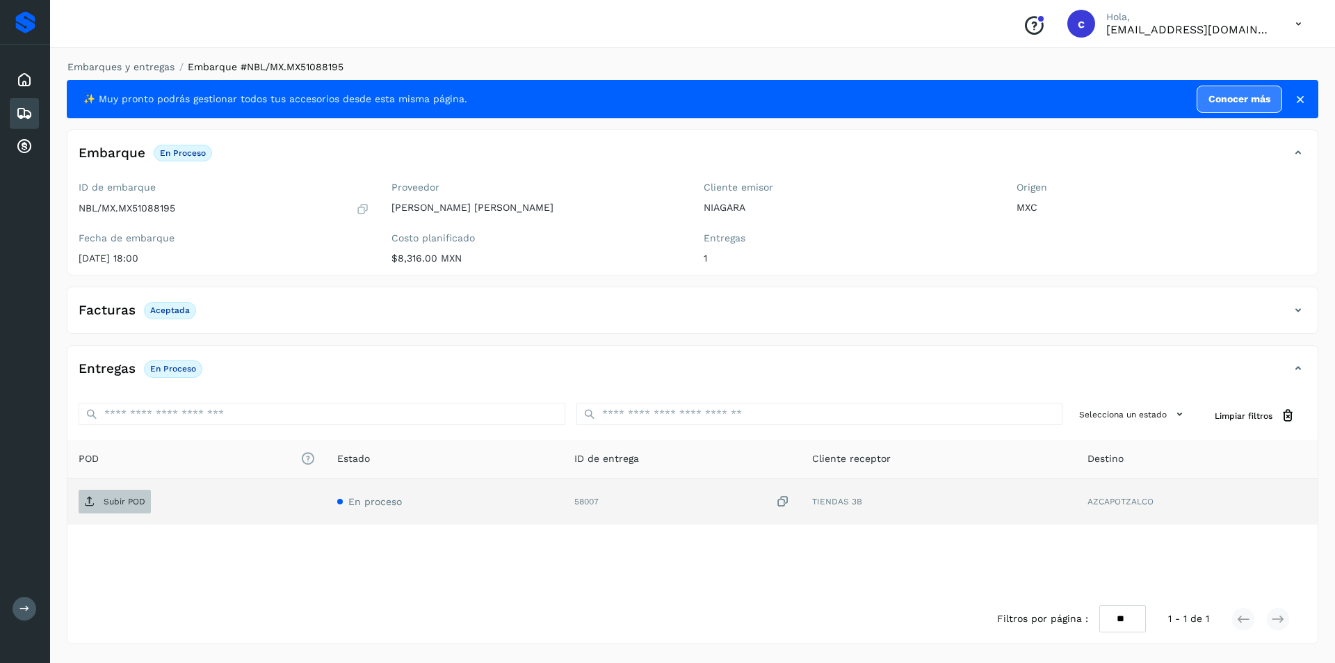
click at [122, 507] on span "Subir POD" at bounding box center [115, 501] width 72 height 22
click at [112, 499] on p "PDF" at bounding box center [112, 501] width 16 height 10
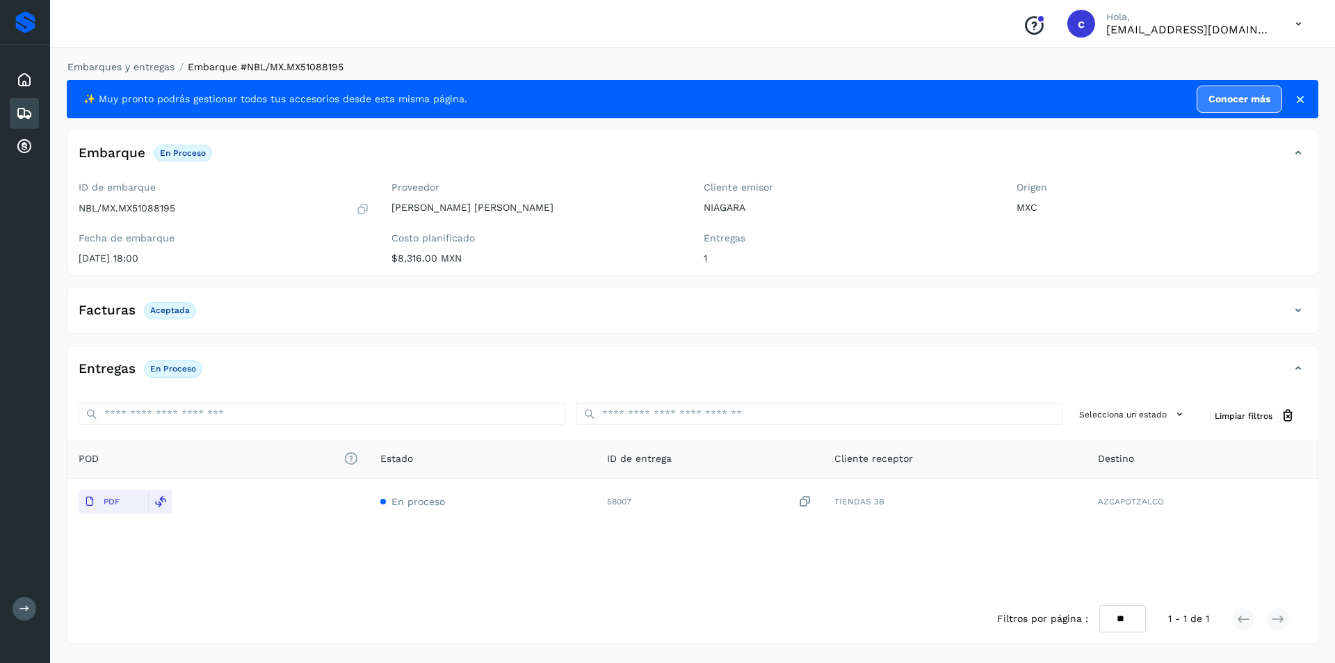
click at [15, 105] on div "Embarques" at bounding box center [24, 113] width 29 height 31
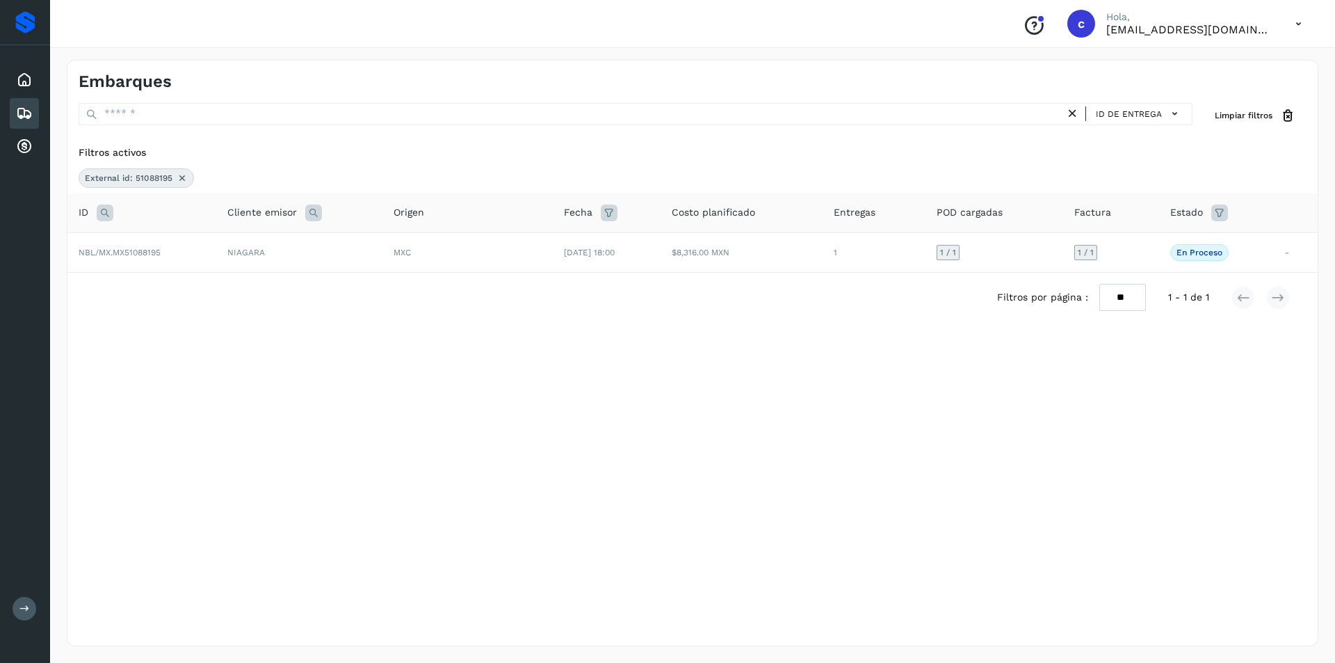
click at [180, 173] on icon at bounding box center [182, 177] width 11 height 11
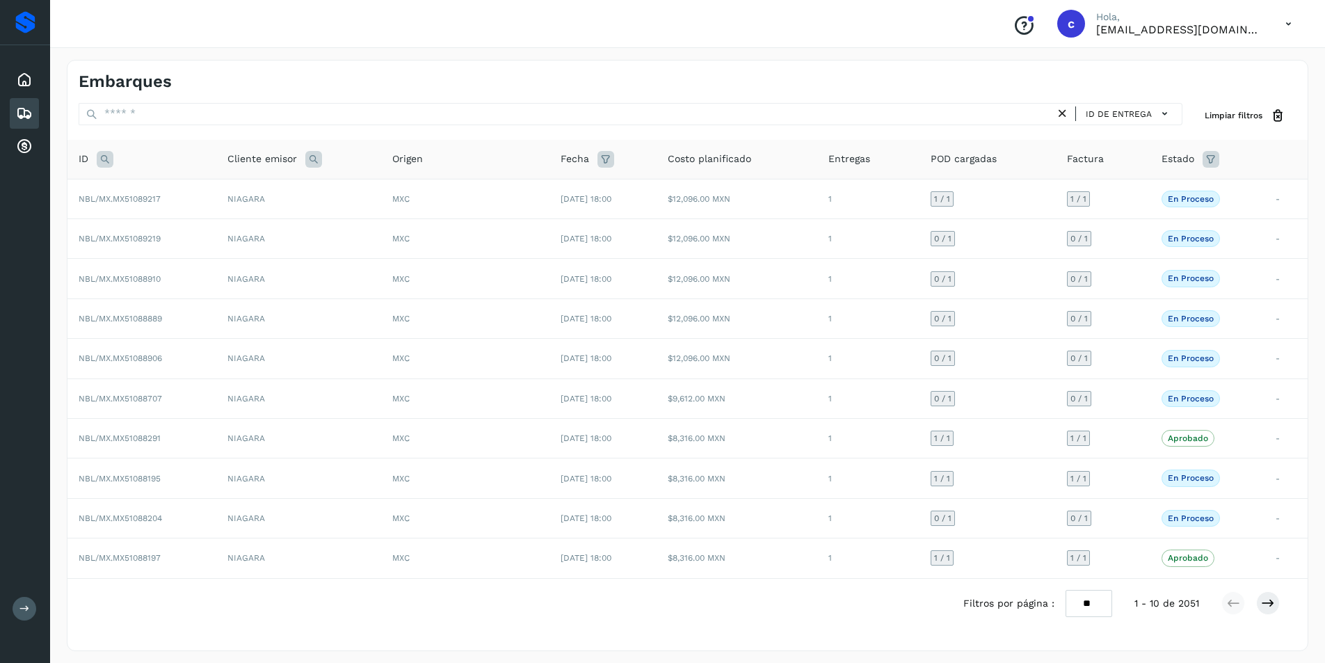
click at [97, 156] on icon at bounding box center [105, 159] width 17 height 17
click at [152, 197] on input "text" at bounding box center [196, 194] width 171 height 22
type input "********"
click at [236, 233] on span "Buscar" at bounding box center [233, 228] width 28 height 13
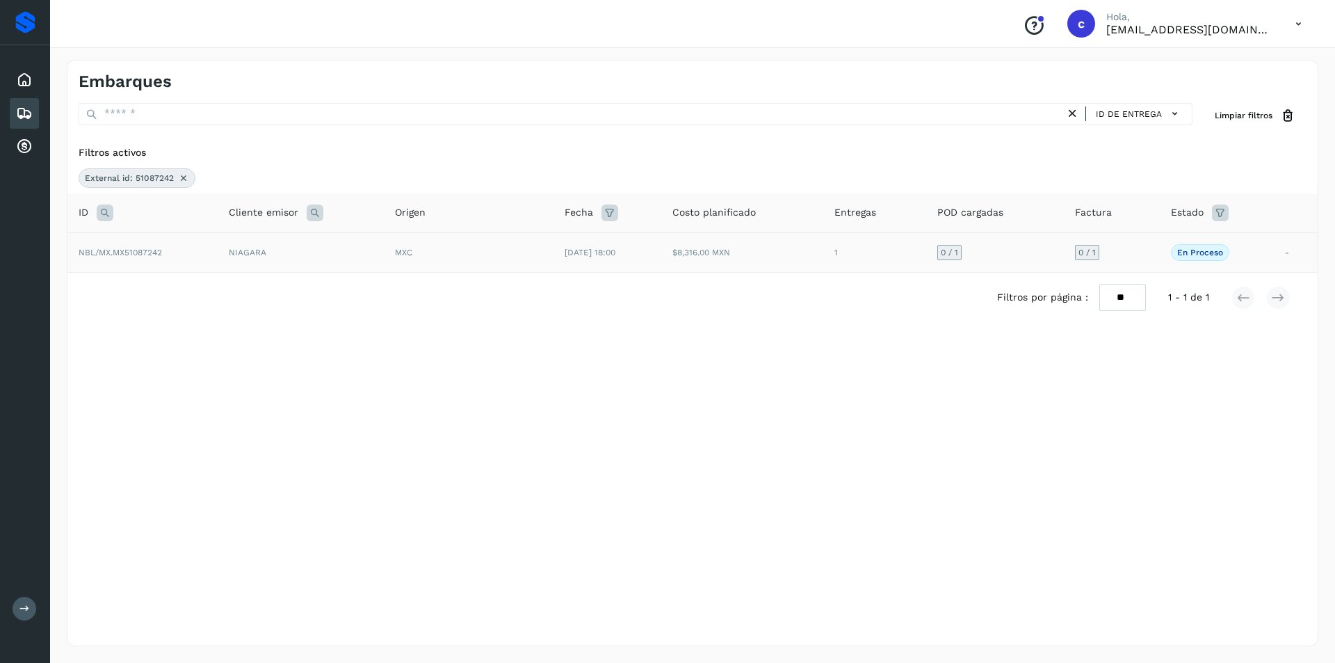
click at [290, 250] on td "NIAGARA" at bounding box center [301, 252] width 166 height 40
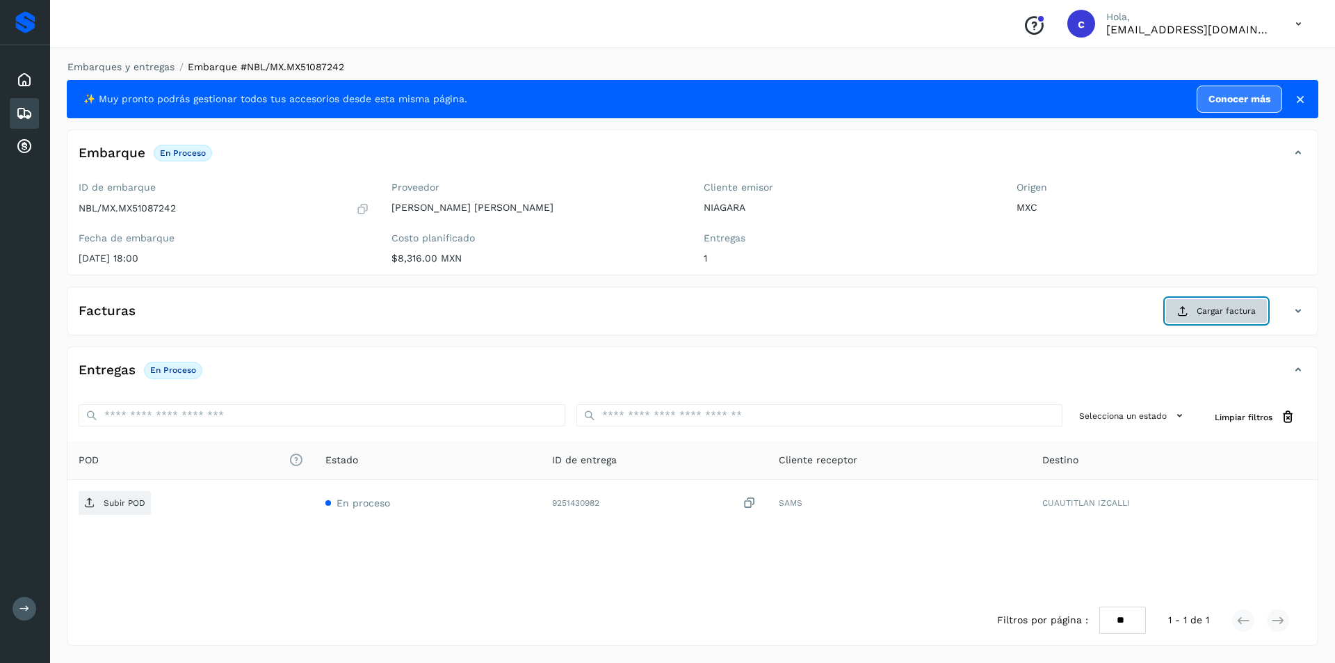
click at [1243, 310] on span "Cargar factura" at bounding box center [1226, 311] width 59 height 13
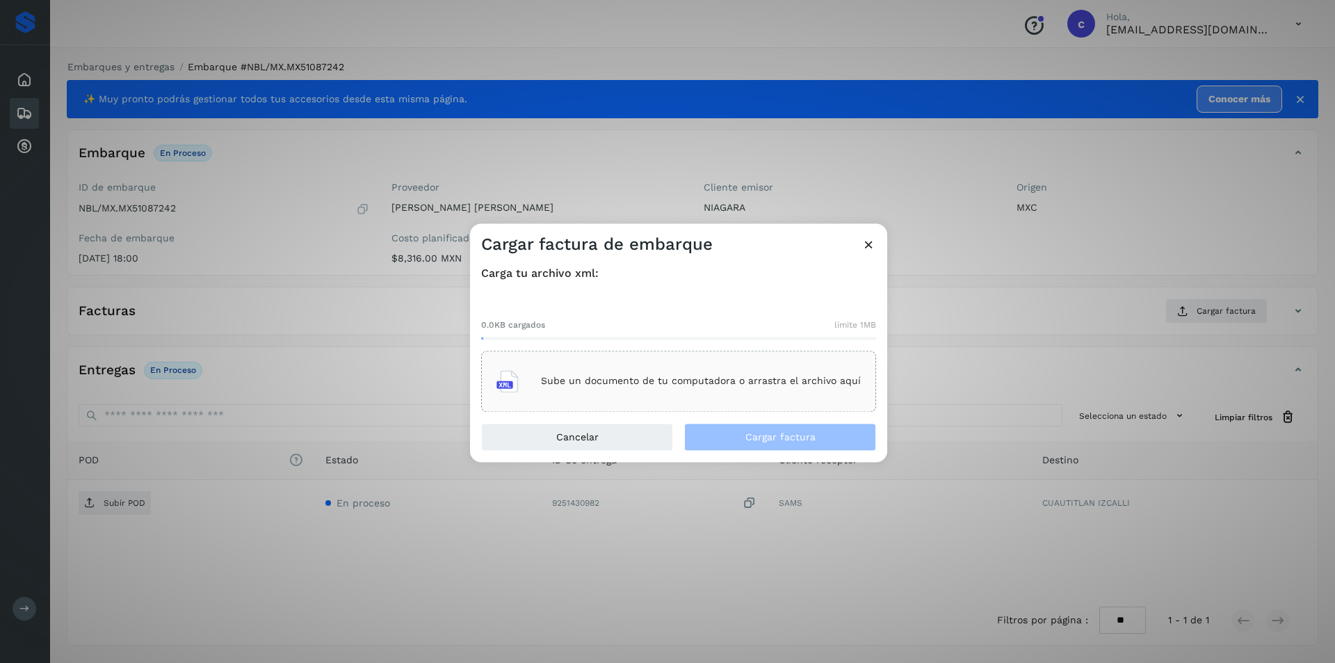
click at [672, 389] on div "Sube un documento de tu computadora o arrastra el archivo aquí" at bounding box center [678, 381] width 364 height 38
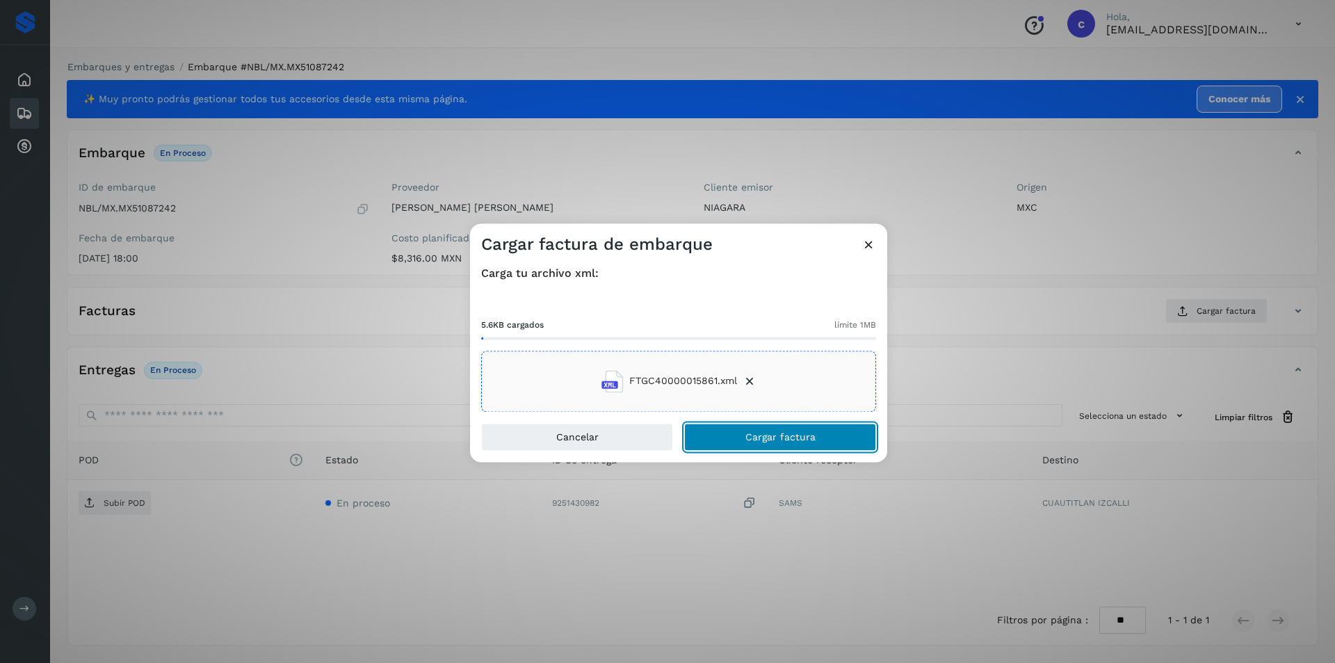
click at [779, 432] on span "Cargar factura" at bounding box center [780, 437] width 70 height 10
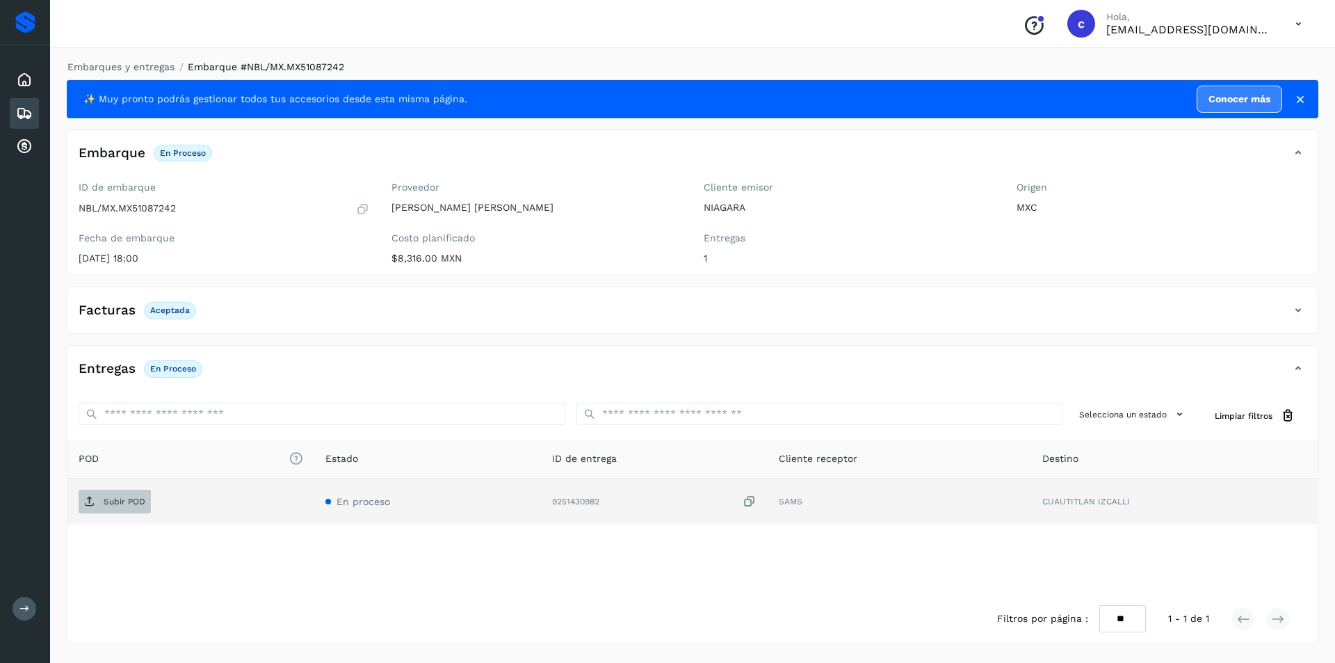
click at [88, 500] on icon at bounding box center [89, 501] width 11 height 11
